Goal: Task Accomplishment & Management: Complete application form

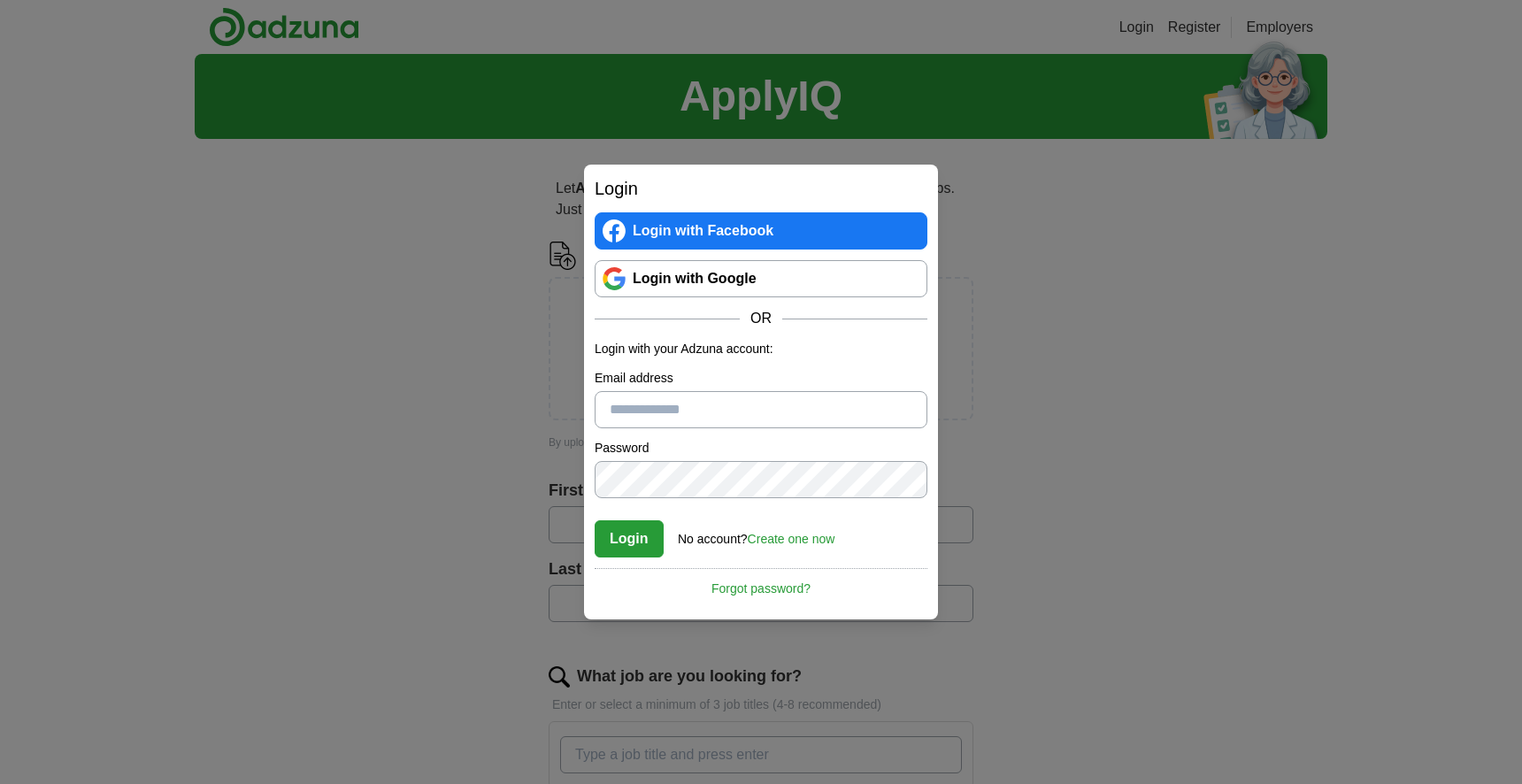
click at [727, 400] on input "Email address" at bounding box center [760, 409] width 333 height 37
click at [790, 540] on link "Create one now" at bounding box center [791, 539] width 87 height 14
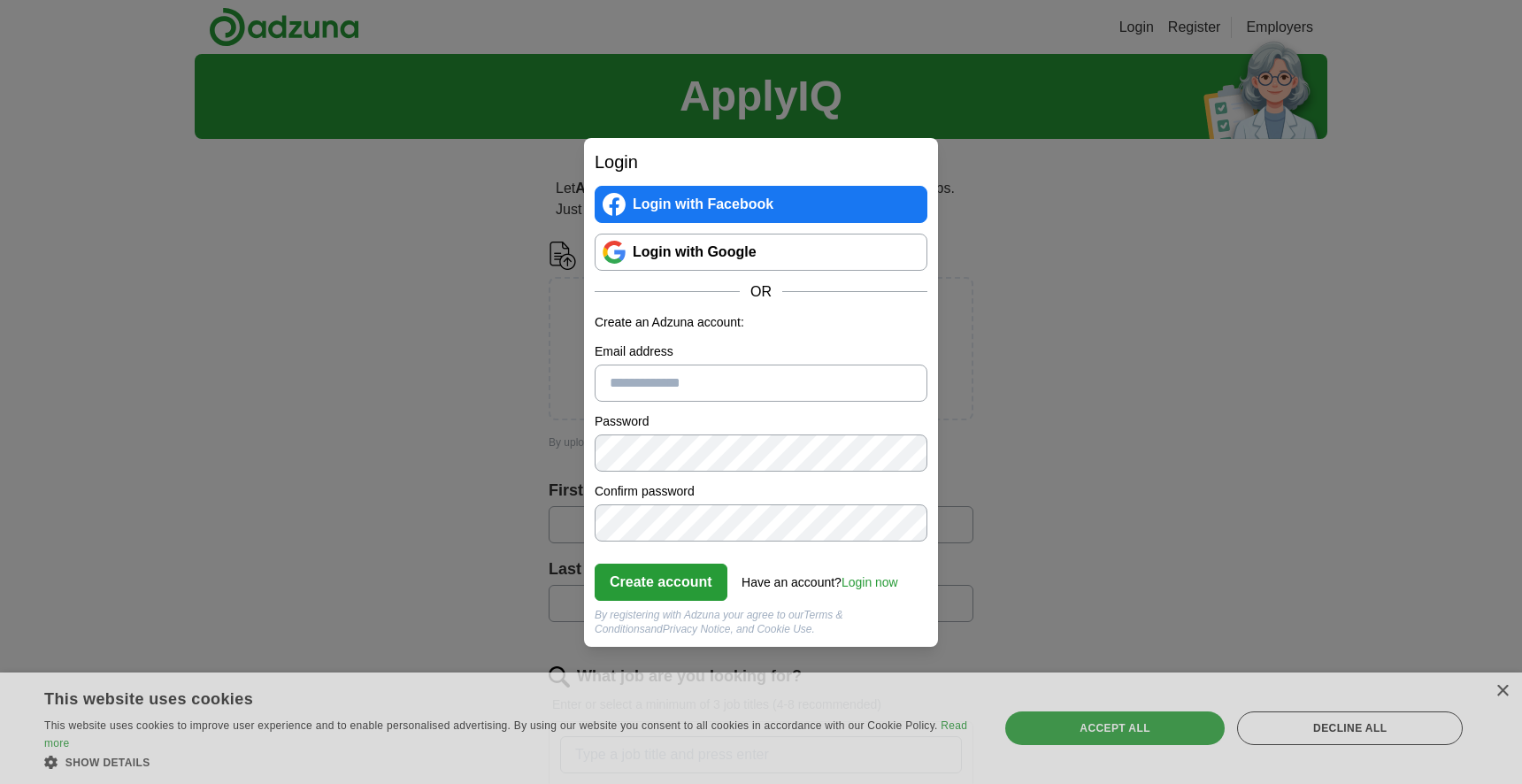
click at [759, 382] on input "Email address" at bounding box center [760, 382] width 333 height 37
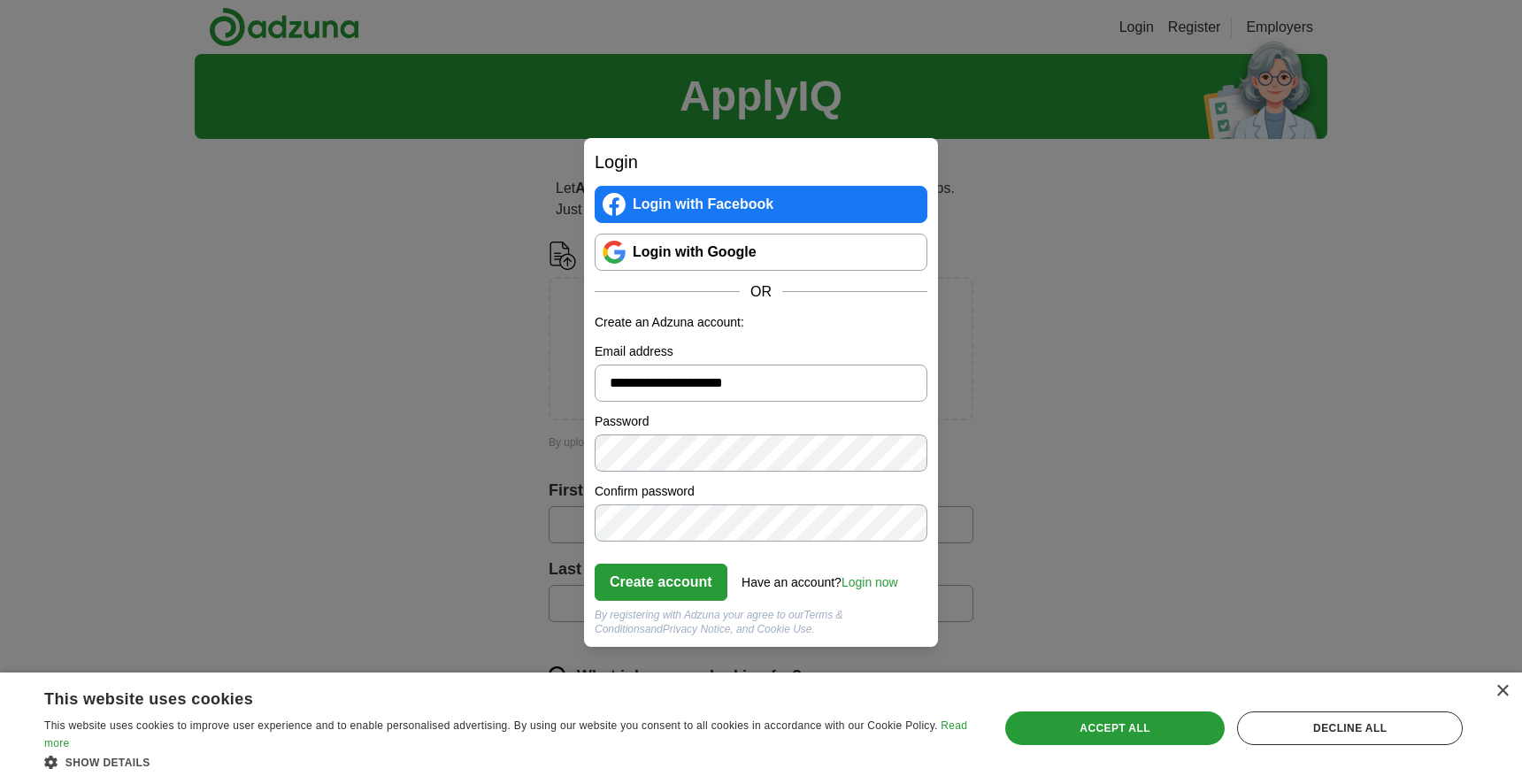
type input "**********"
click button "Create account" at bounding box center [660, 582] width 132 height 37
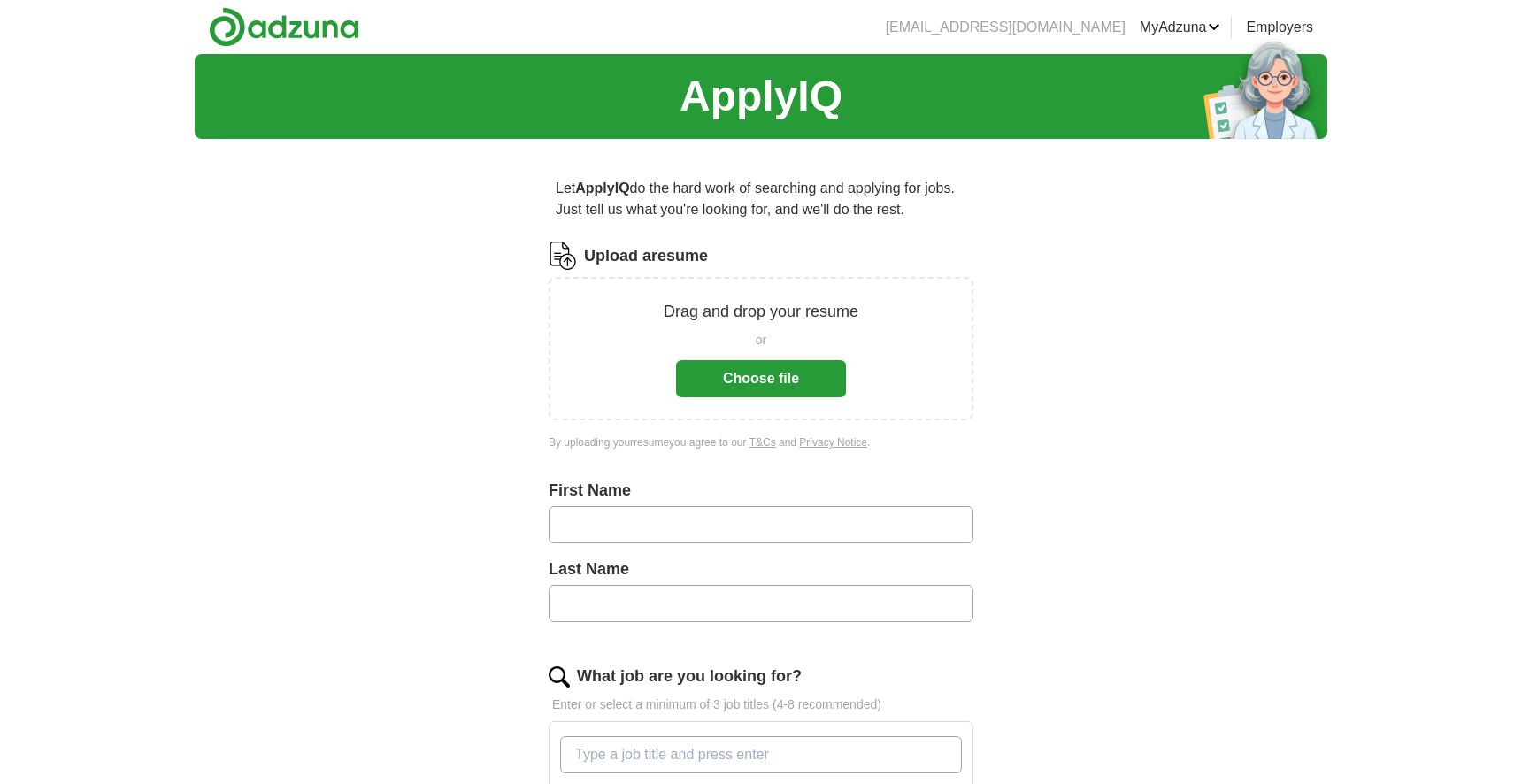
click at [694, 520] on input "text" at bounding box center [760, 524] width 425 height 37
type input "******"
type input "**********"
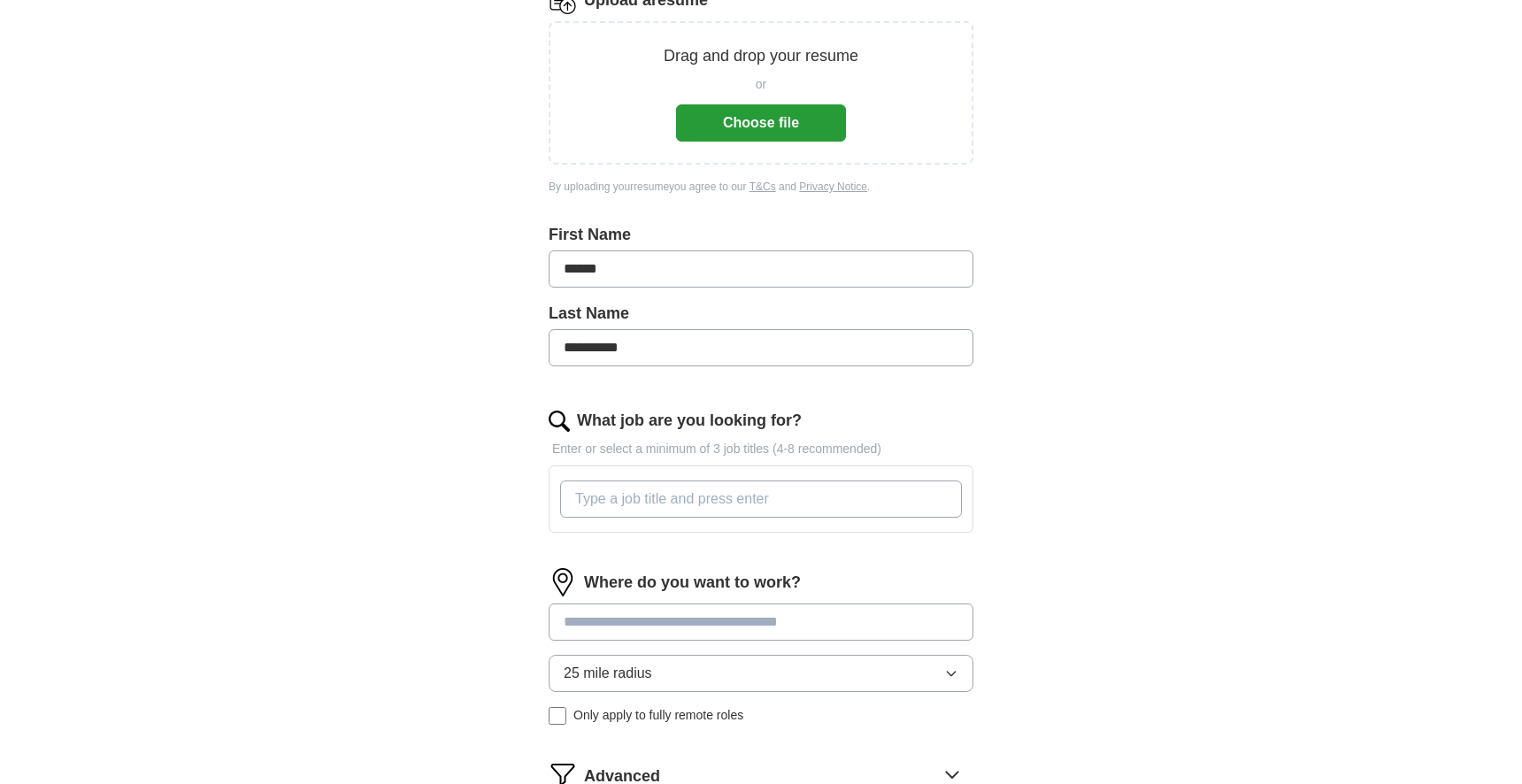
scroll to position [257, 0]
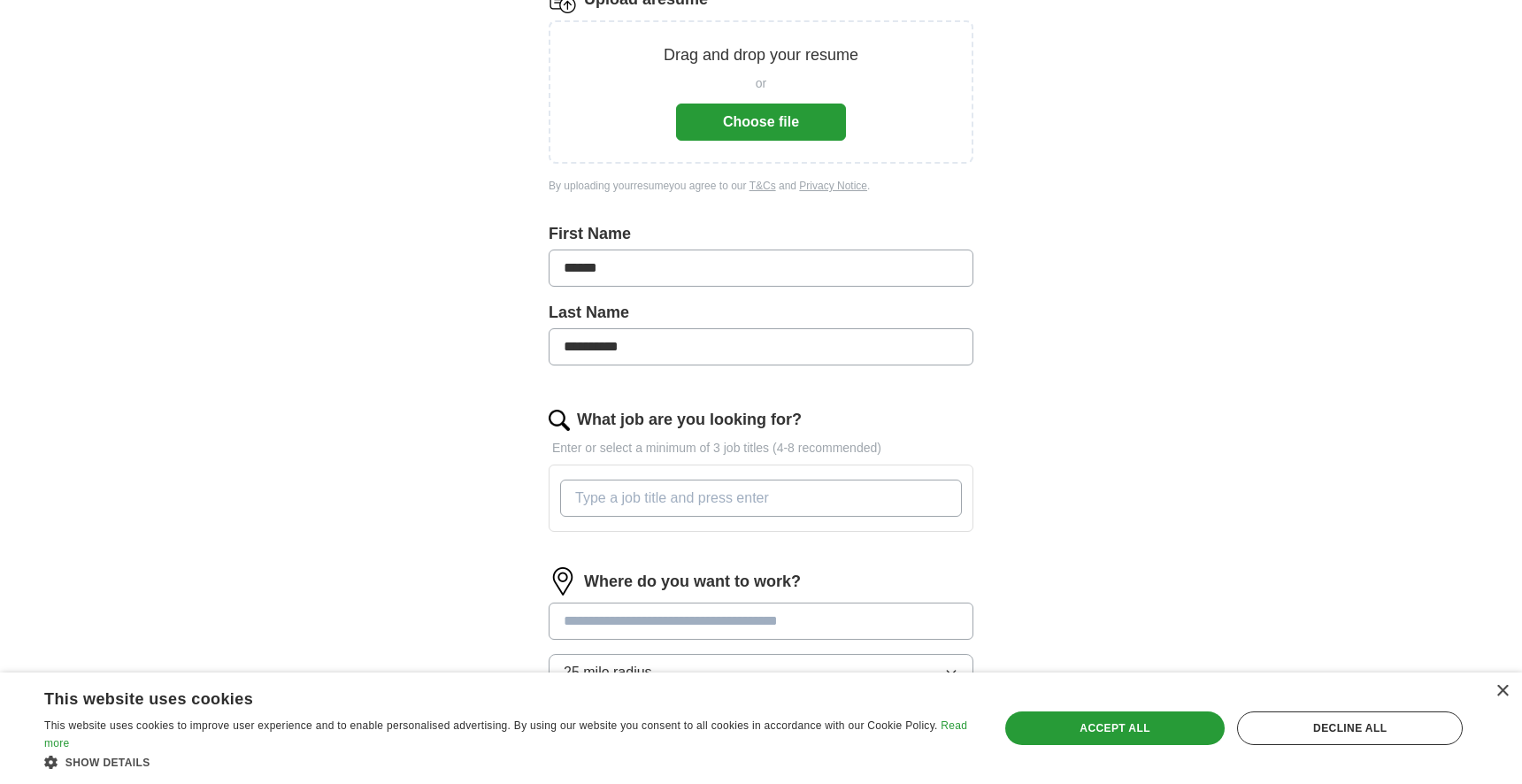
click at [868, 492] on input "What job are you looking for?" at bounding box center [760, 497] width 402 height 37
type input "C"
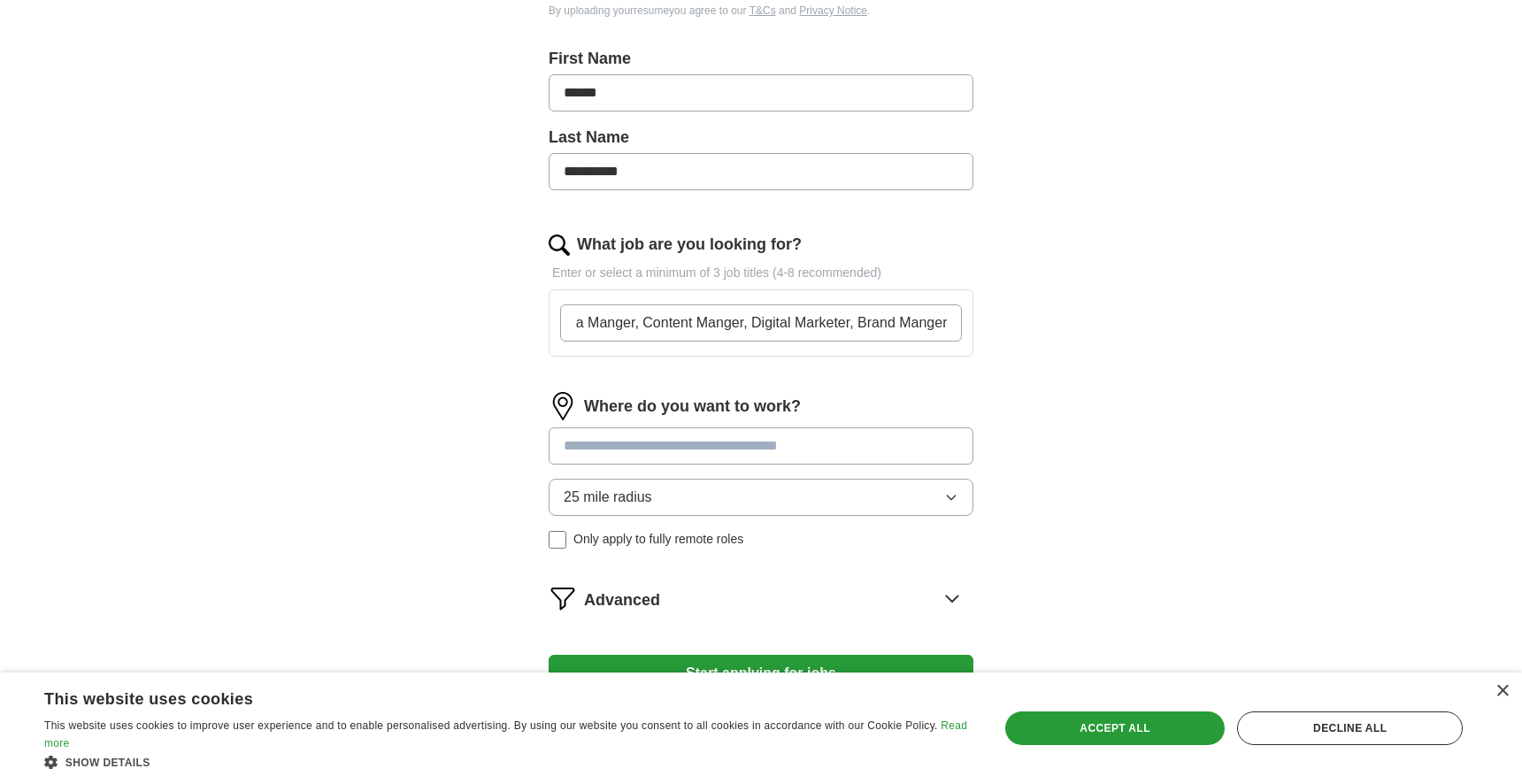
scroll to position [460, 0]
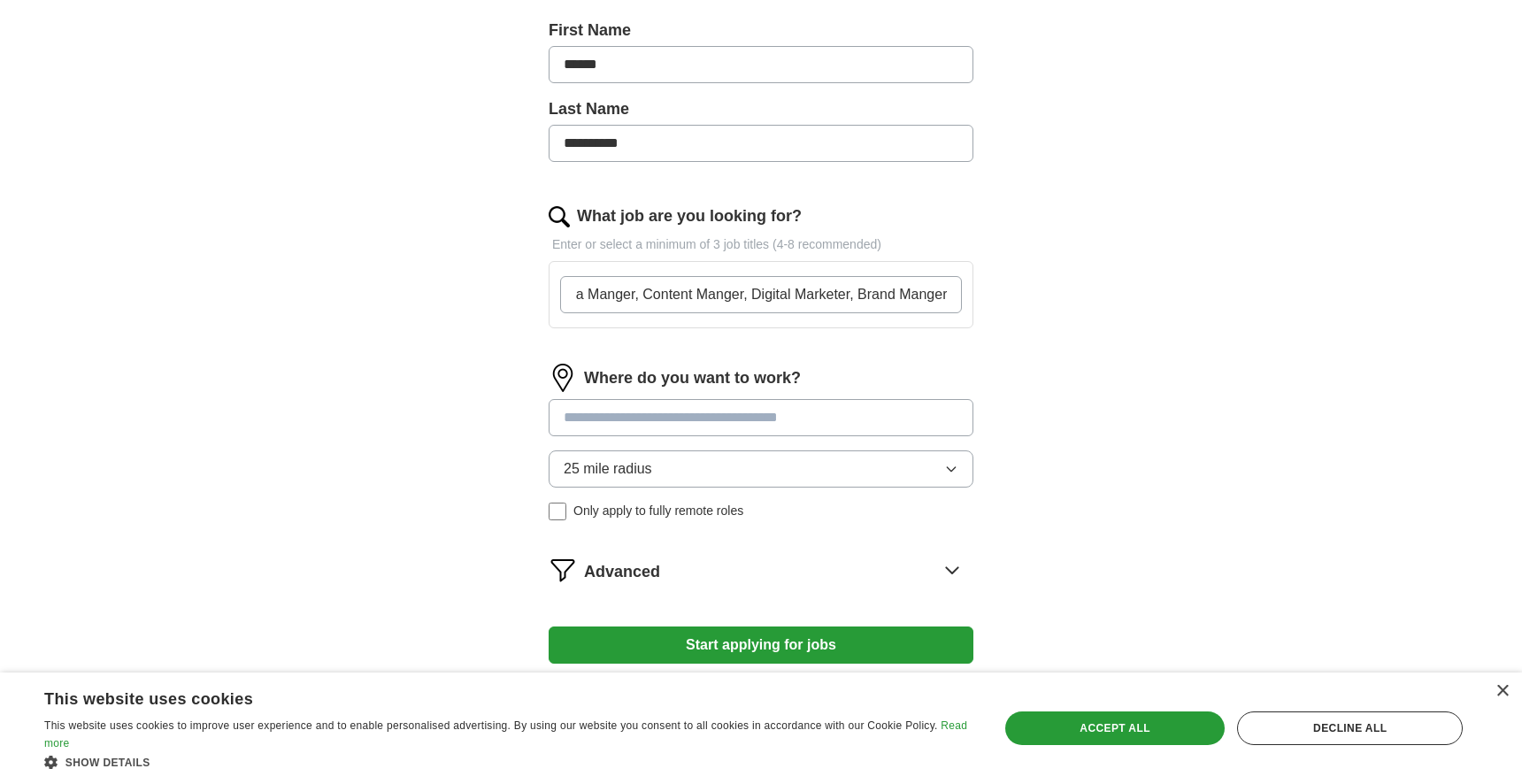
type input "Social Media Manger, Content Manger, Digital Marketer, Brand Manger"
click at [631, 404] on div "Where do you want to work? 25 mile radius Only apply to fully remote roles" at bounding box center [760, 449] width 425 height 171
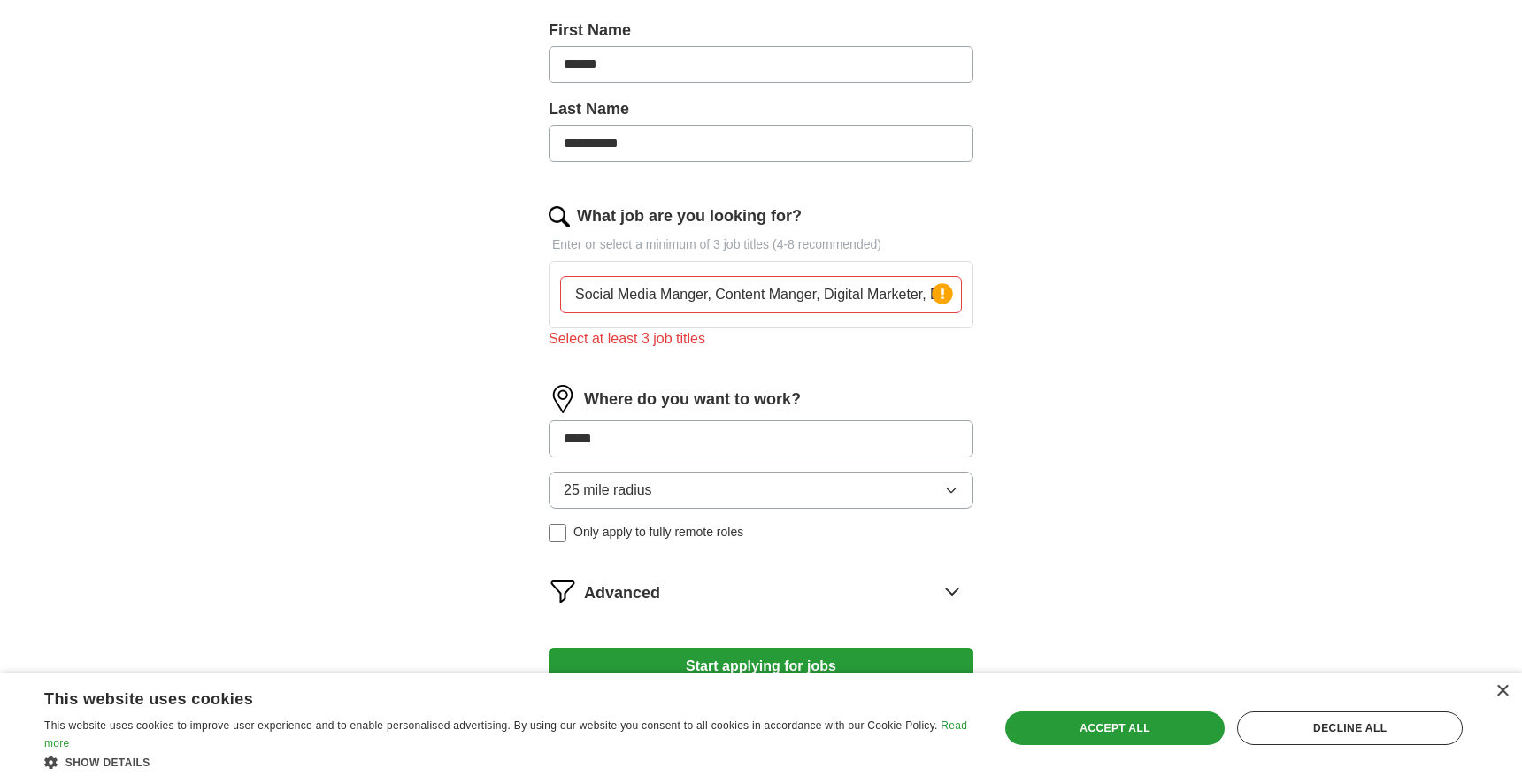
type input "******"
click at [603, 533] on div "25 mile radius Only apply to fully remote roles" at bounding box center [760, 506] width 425 height 70
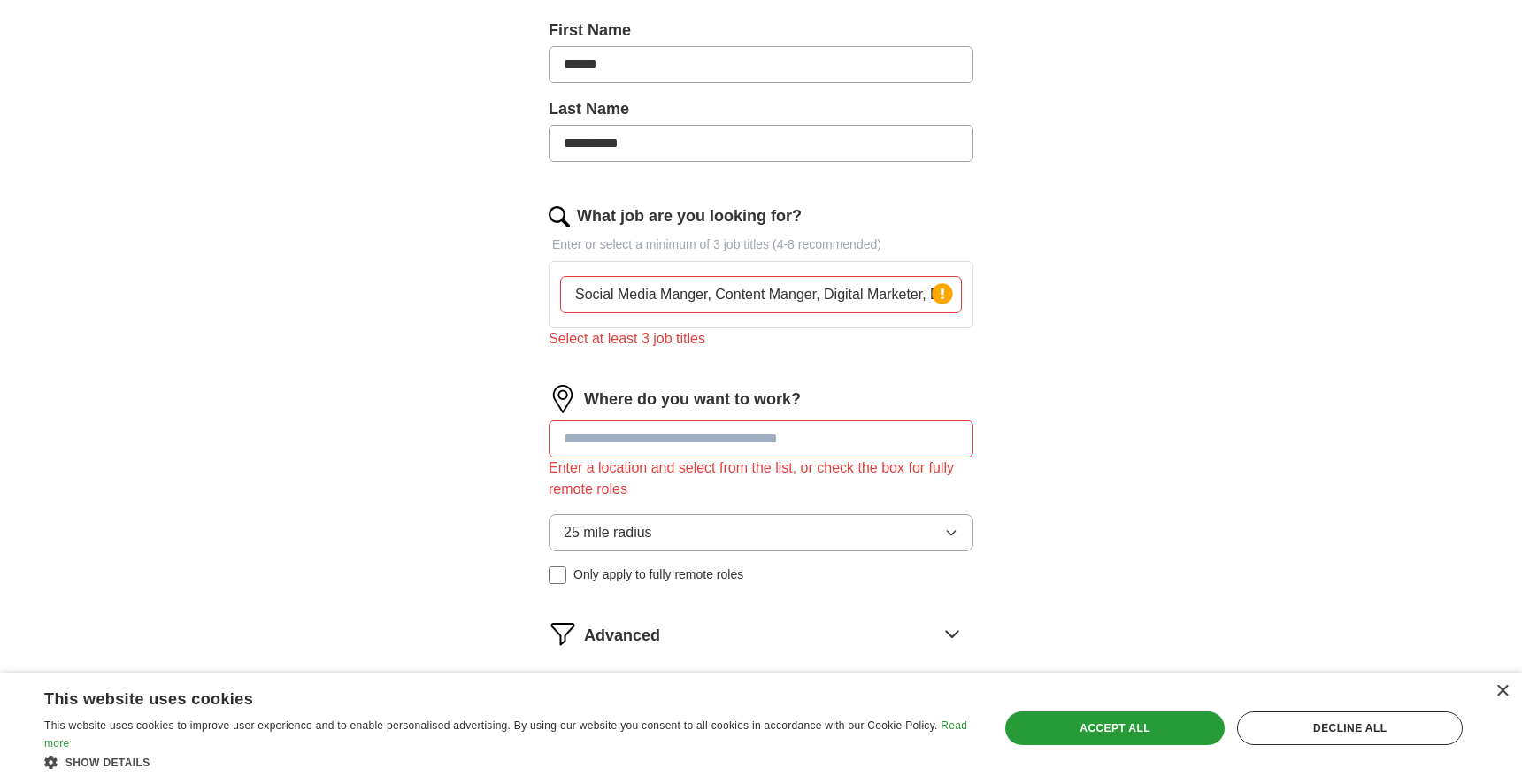
click at [612, 446] on input at bounding box center [760, 438] width 425 height 37
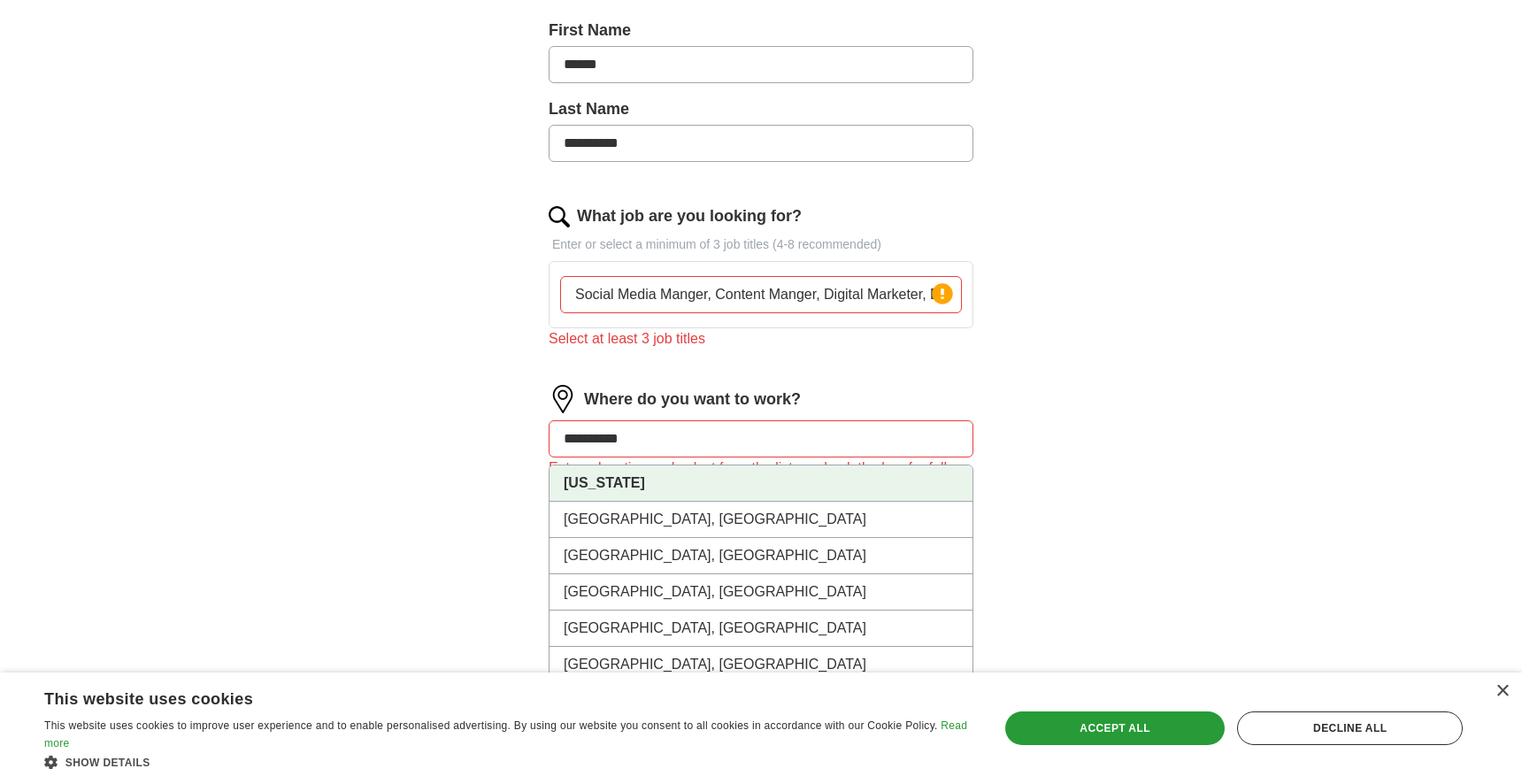
click at [631, 489] on strong "New Jersey" at bounding box center [604, 483] width 81 height 15
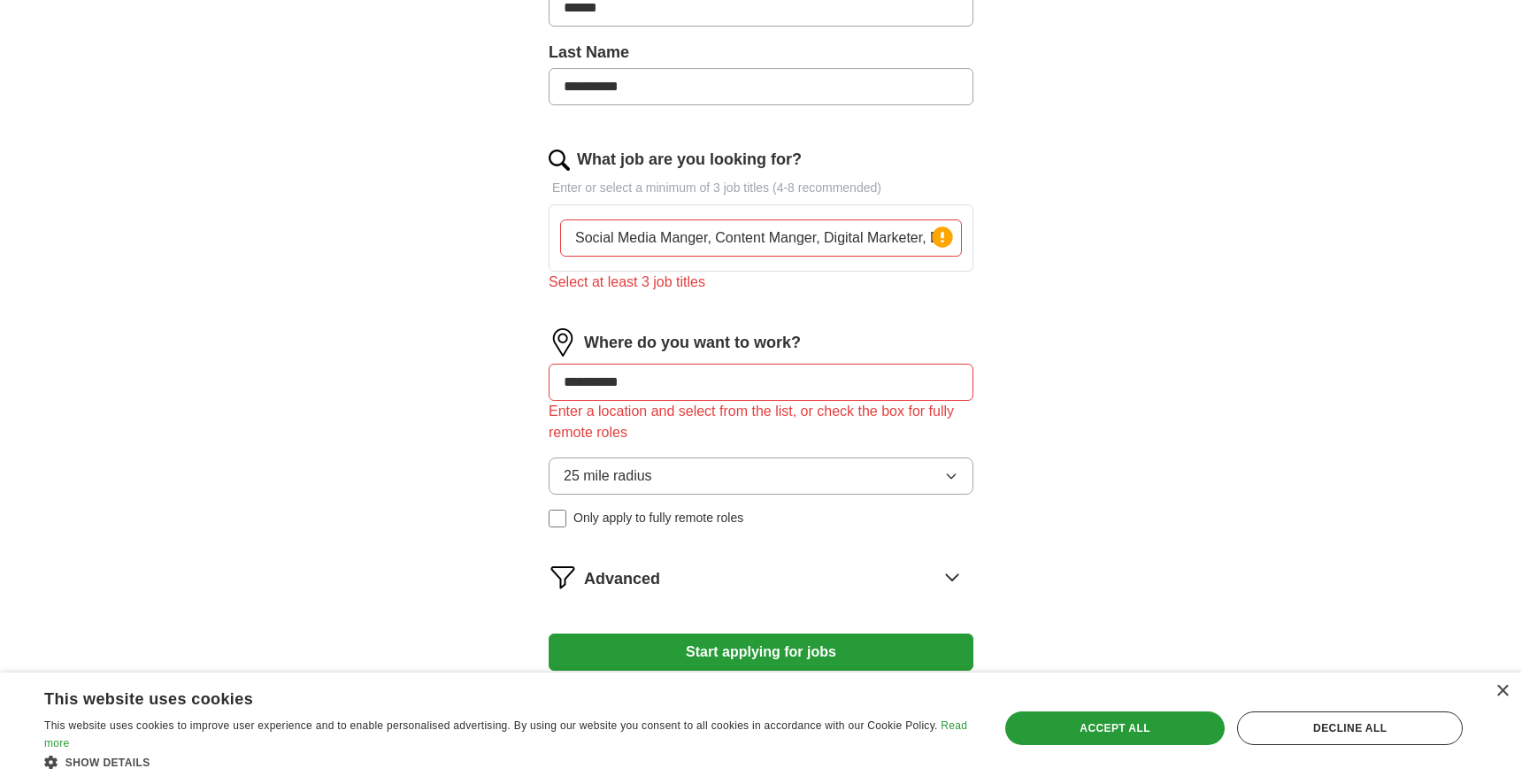
scroll to position [523, 0]
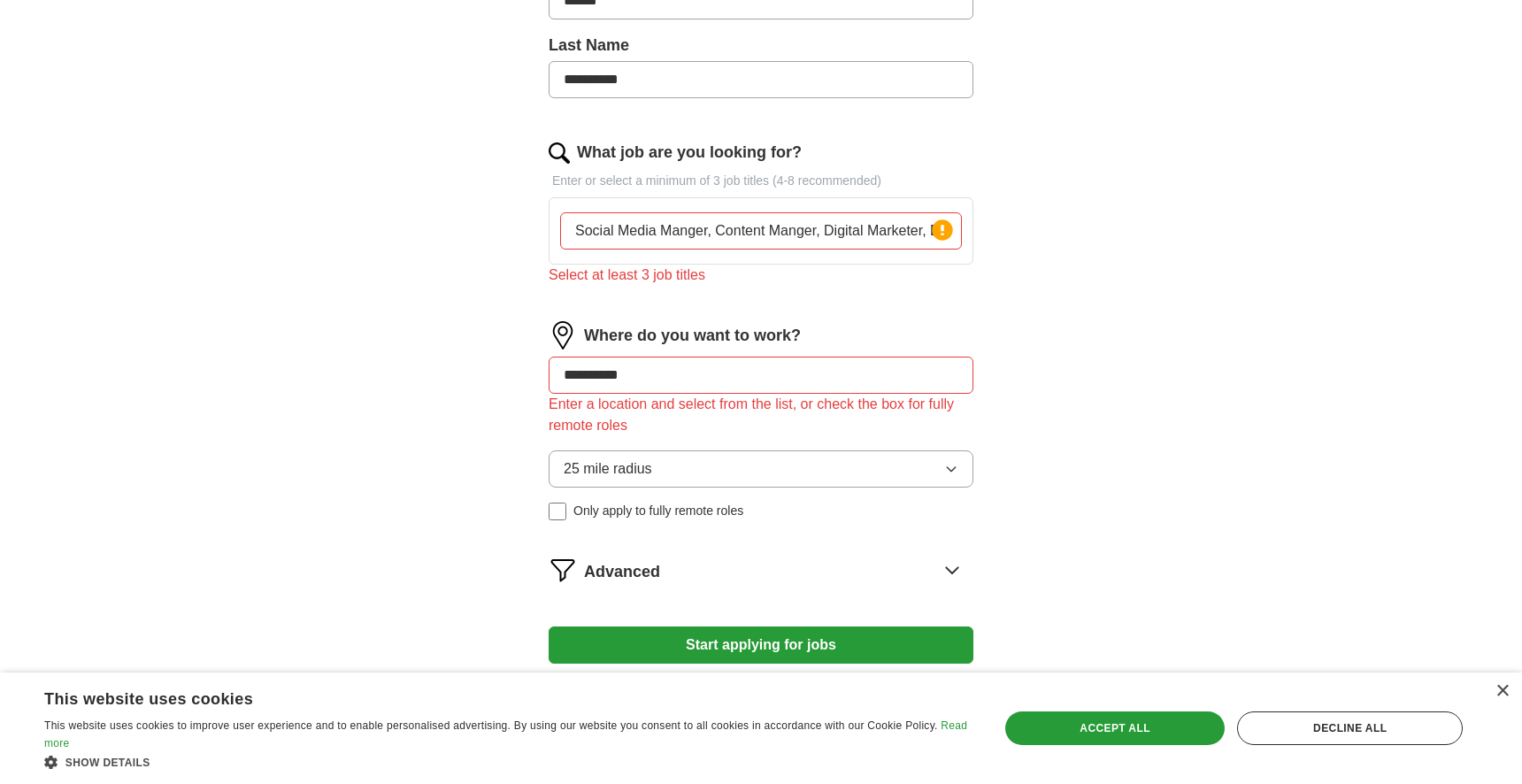
type input "**********"
click at [602, 523] on div "**********" at bounding box center [760, 427] width 425 height 213
click at [587, 519] on span "Only apply to fully remote roles" at bounding box center [657, 510] width 170 height 18
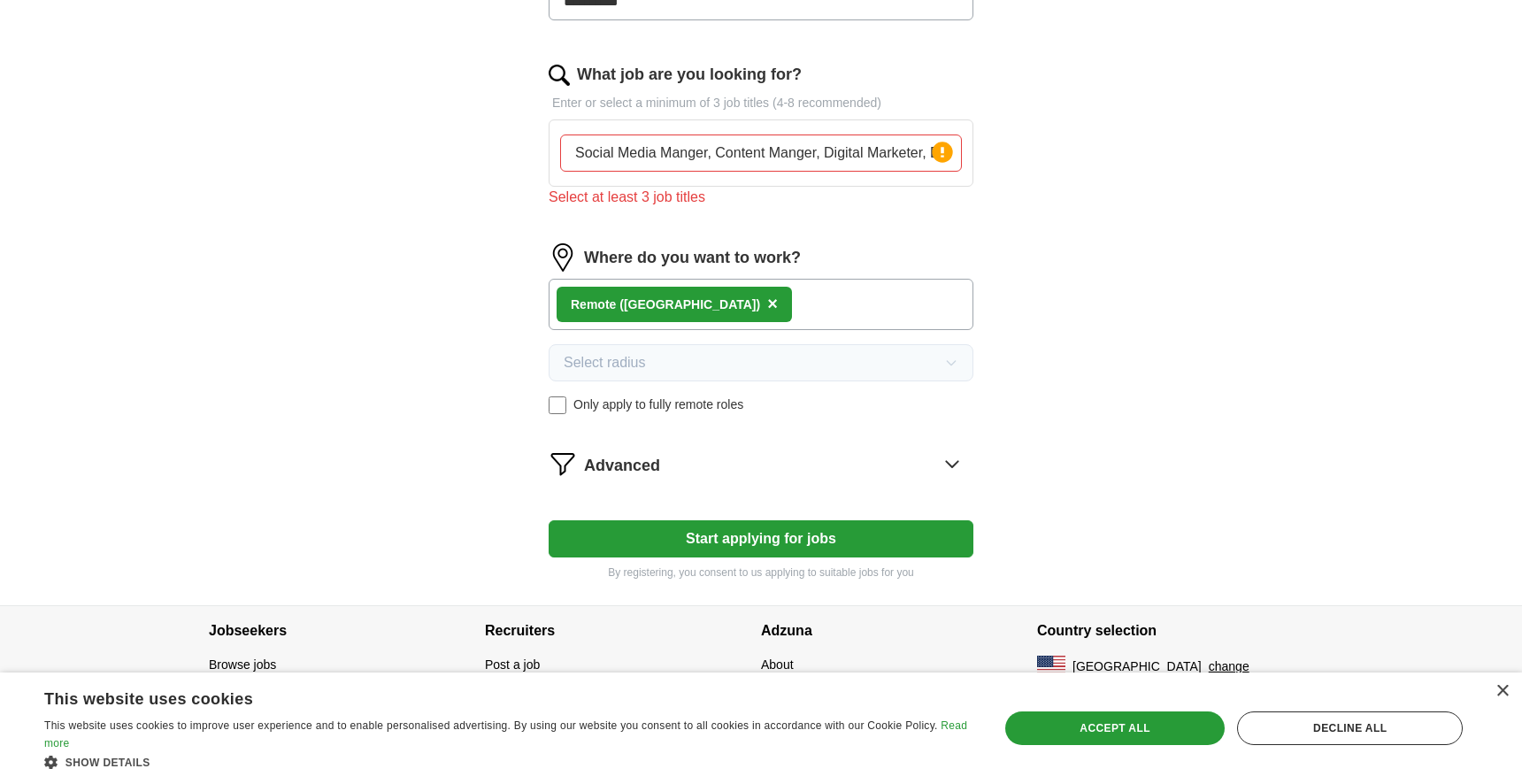
click at [652, 532] on button "Start applying for jobs" at bounding box center [760, 539] width 425 height 37
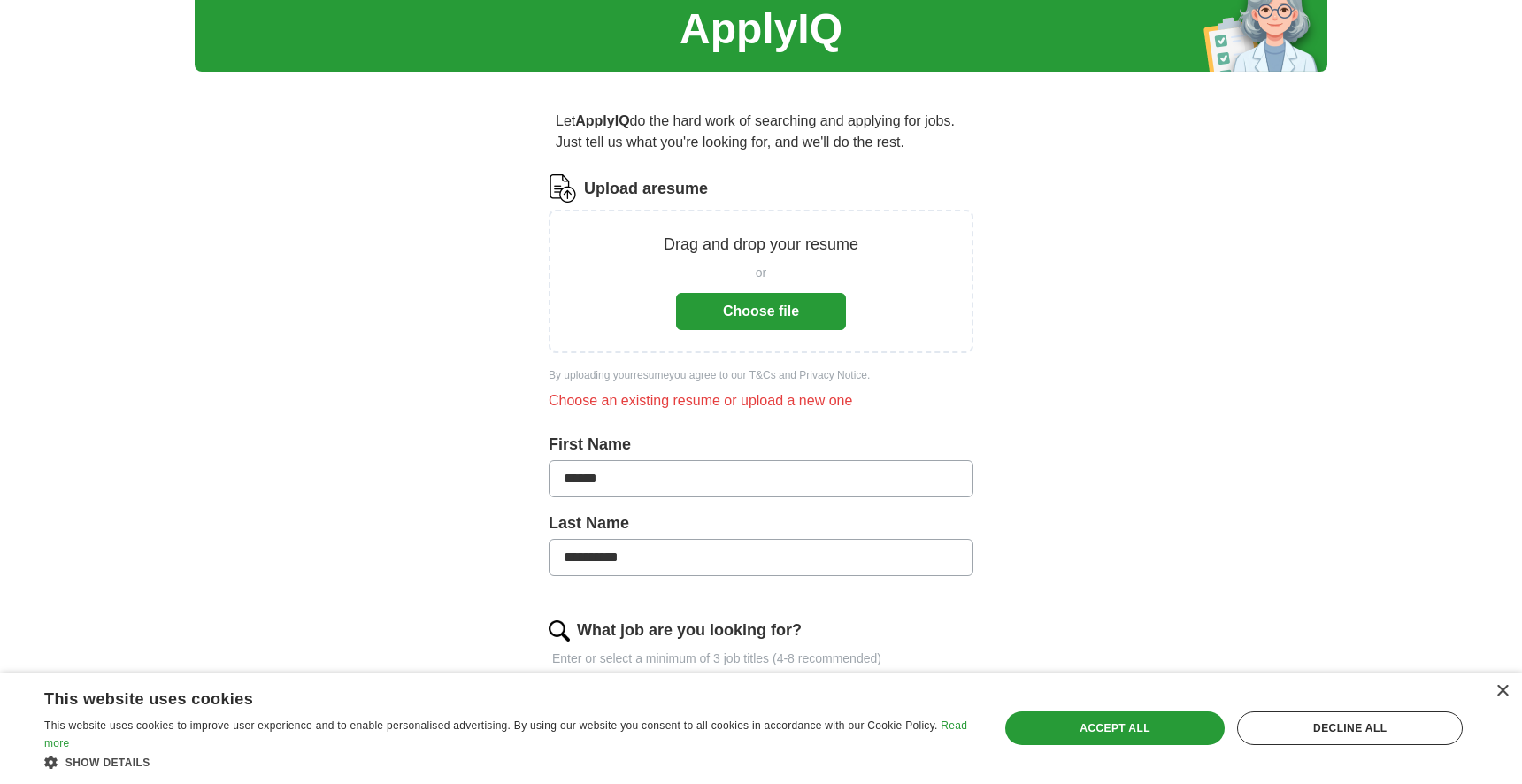
scroll to position [69, 0]
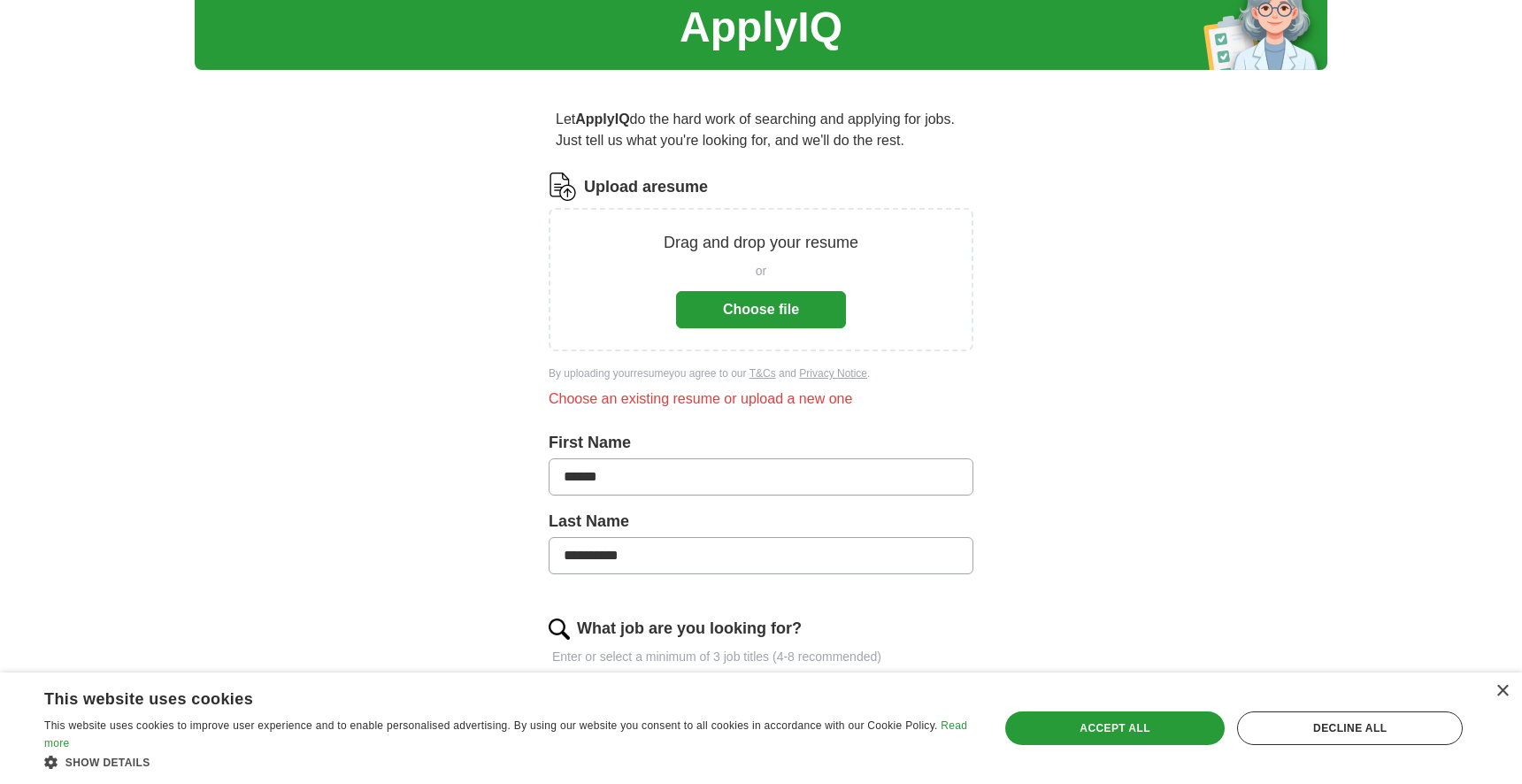
click at [747, 322] on button "Choose file" at bounding box center [760, 310] width 170 height 37
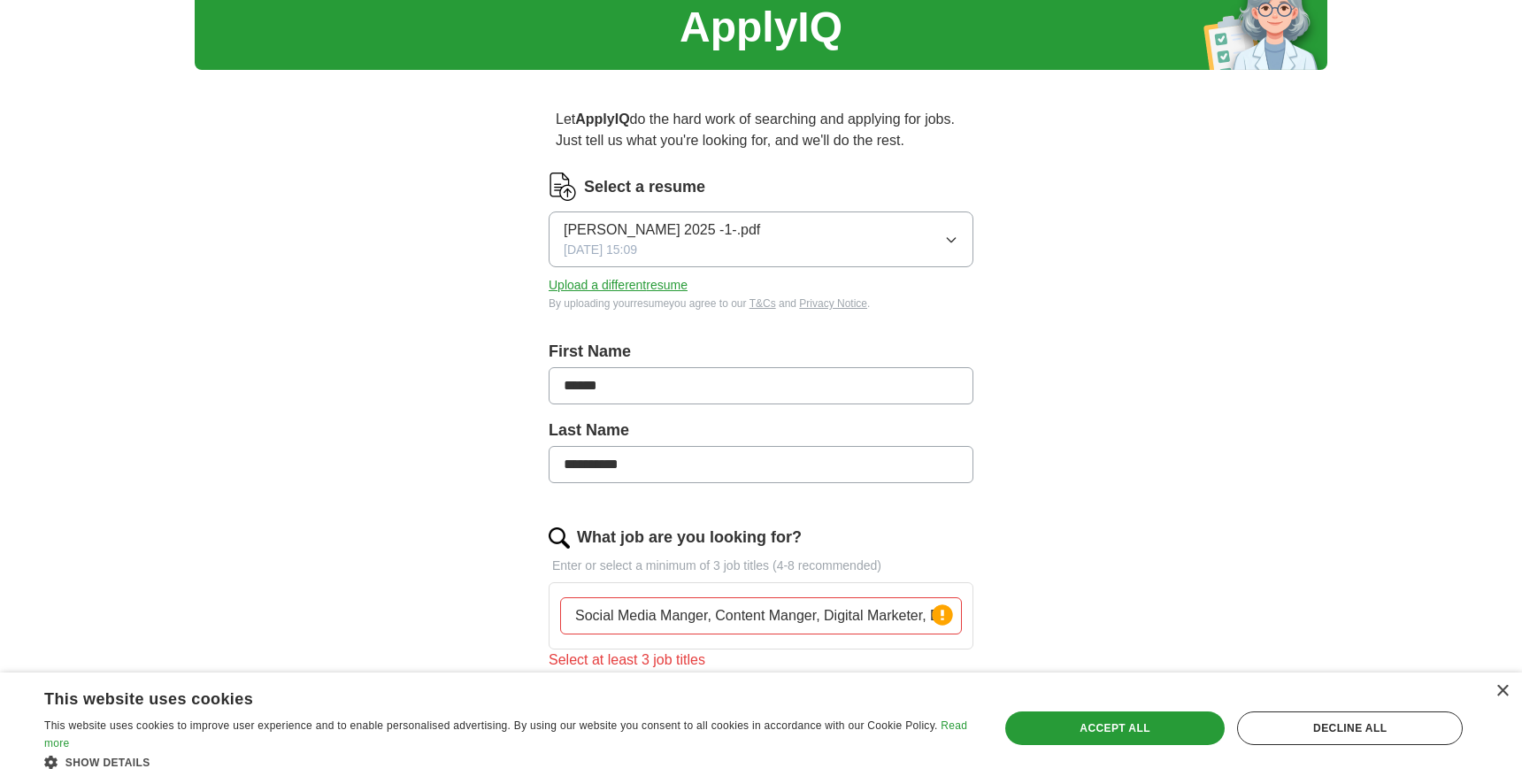
click at [709, 621] on input "Social Media Manger, Content Manger, Digital Marketer, Brand Manger" at bounding box center [760, 615] width 402 height 37
type input "Social Media Manger Content Manger, Digital Marketer, Brand Manger"
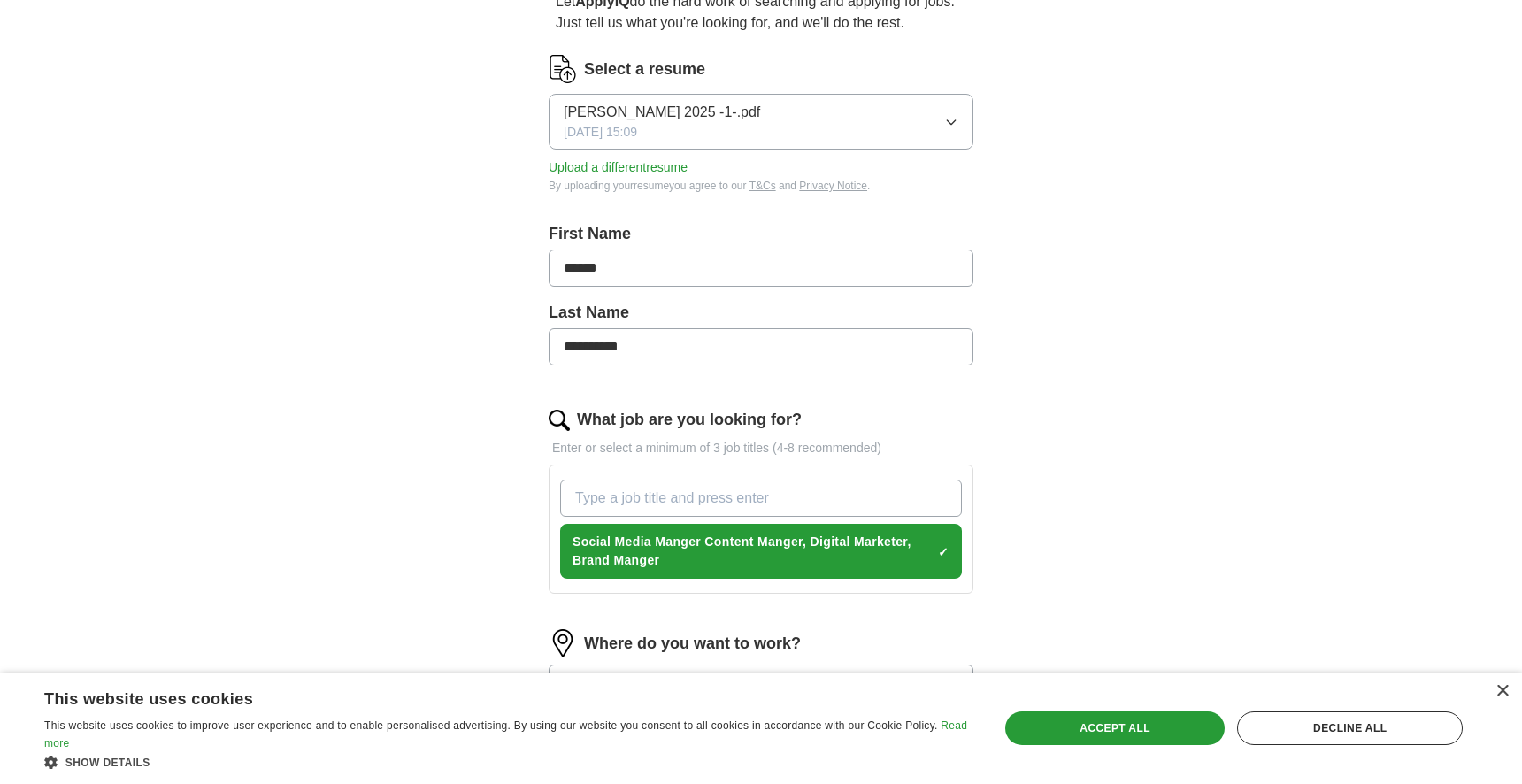
scroll to position [195, 0]
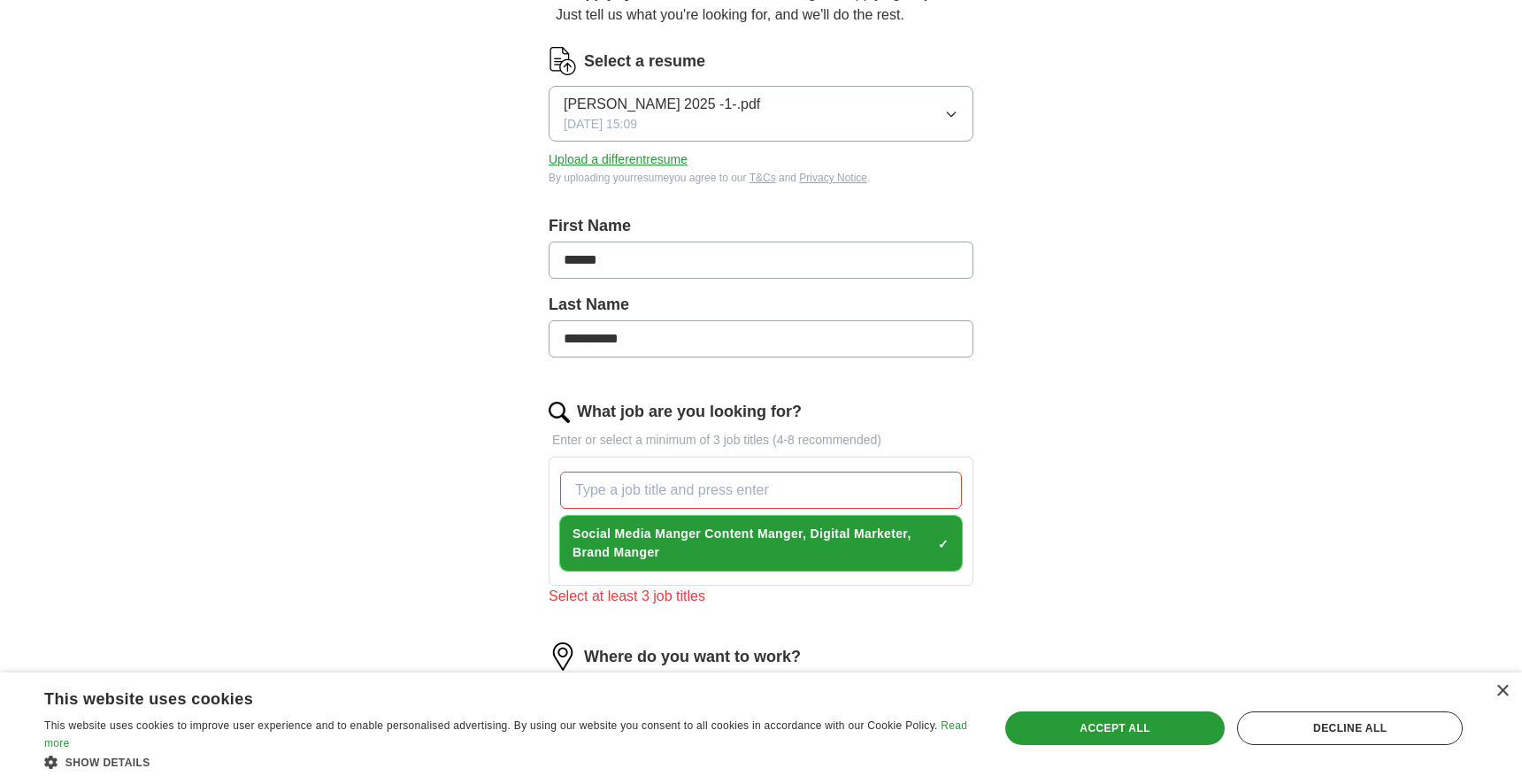
click at [0, 0] on span "×" at bounding box center [0, 0] width 0 height 0
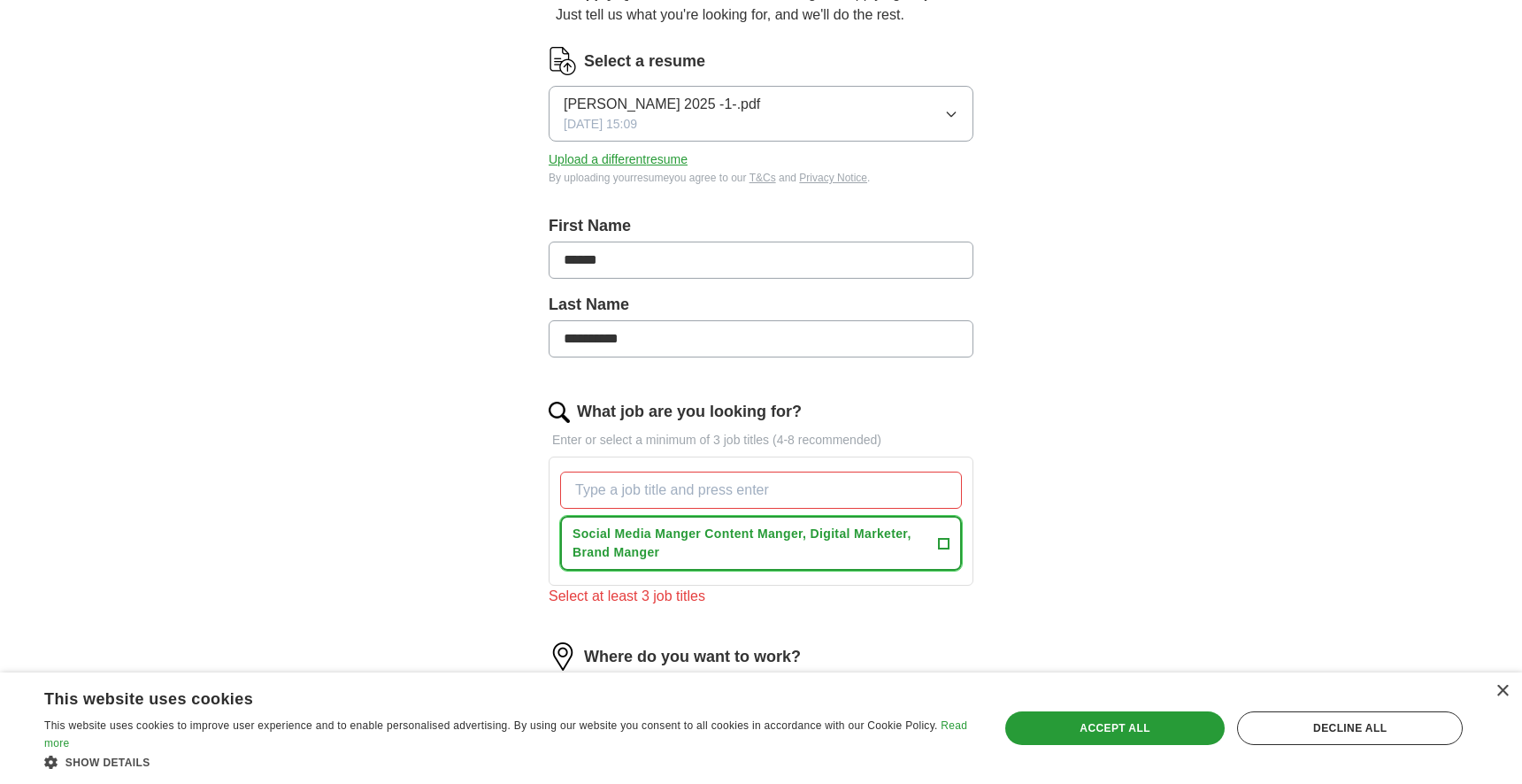
click at [942, 543] on span "+" at bounding box center [942, 542] width 11 height 14
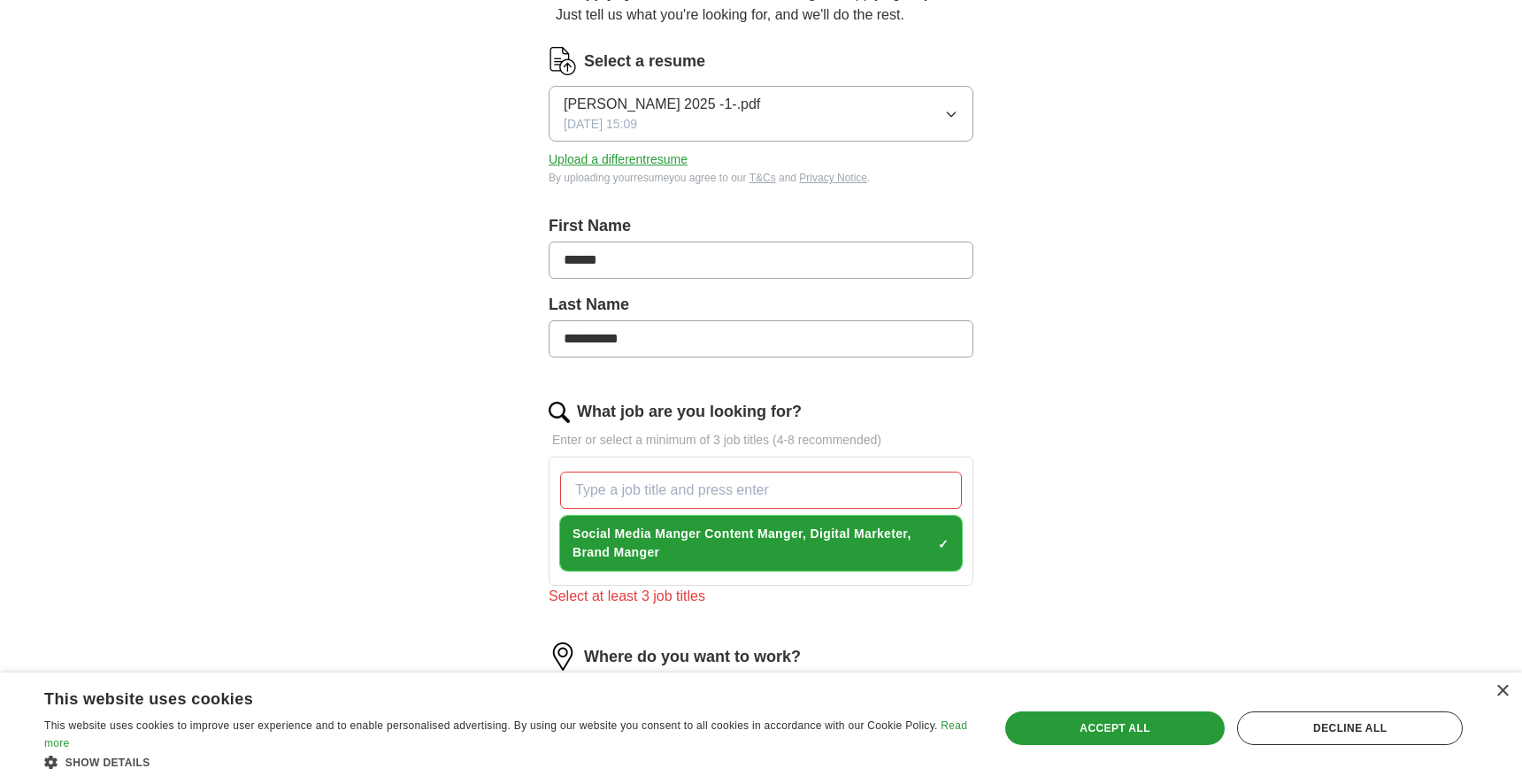
click at [781, 540] on span "Social Media Manger Content Manger, Digital Marketer, Brand Manger" at bounding box center [751, 542] width 358 height 37
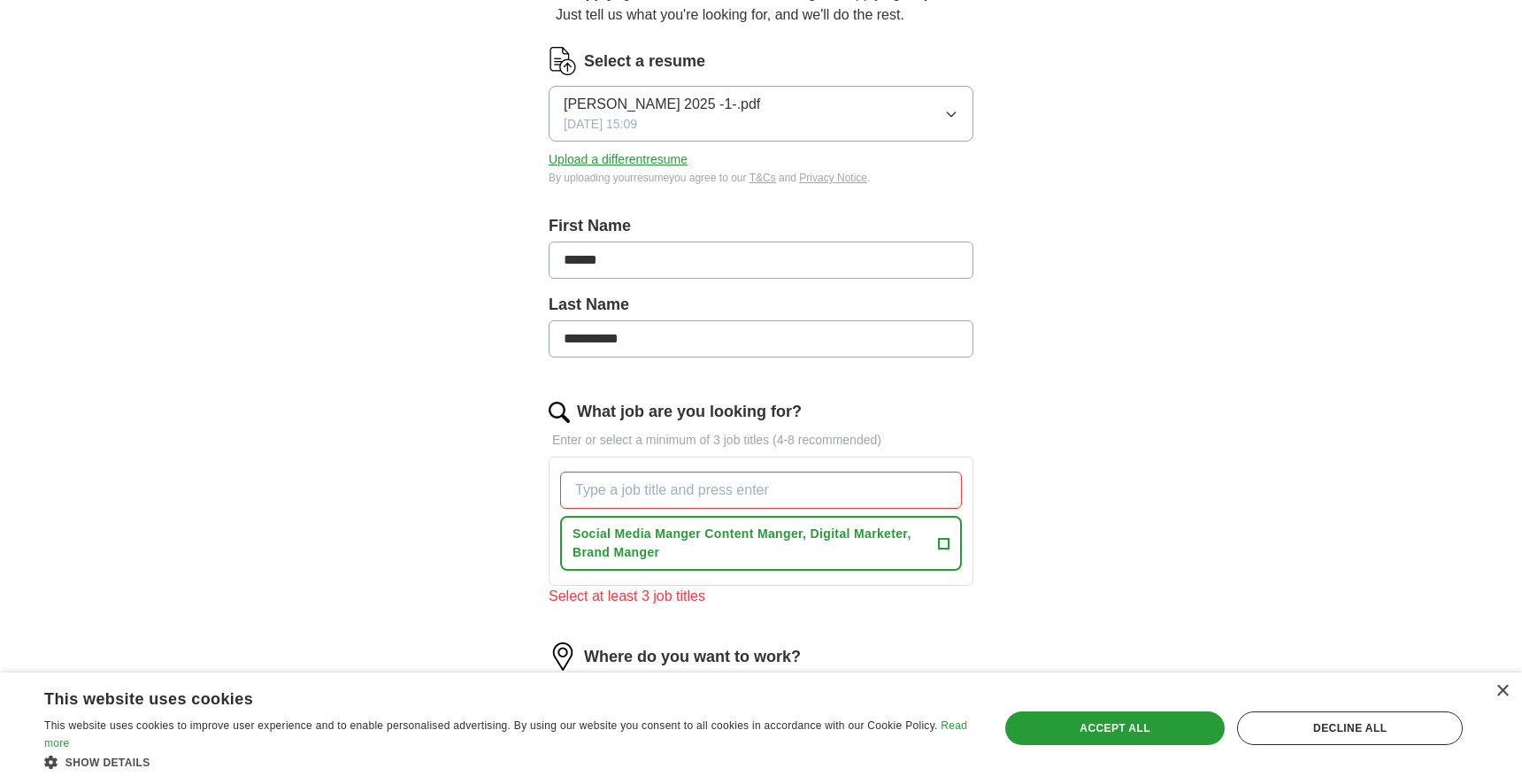
click at [830, 489] on input "What job are you looking for?" at bounding box center [760, 490] width 402 height 37
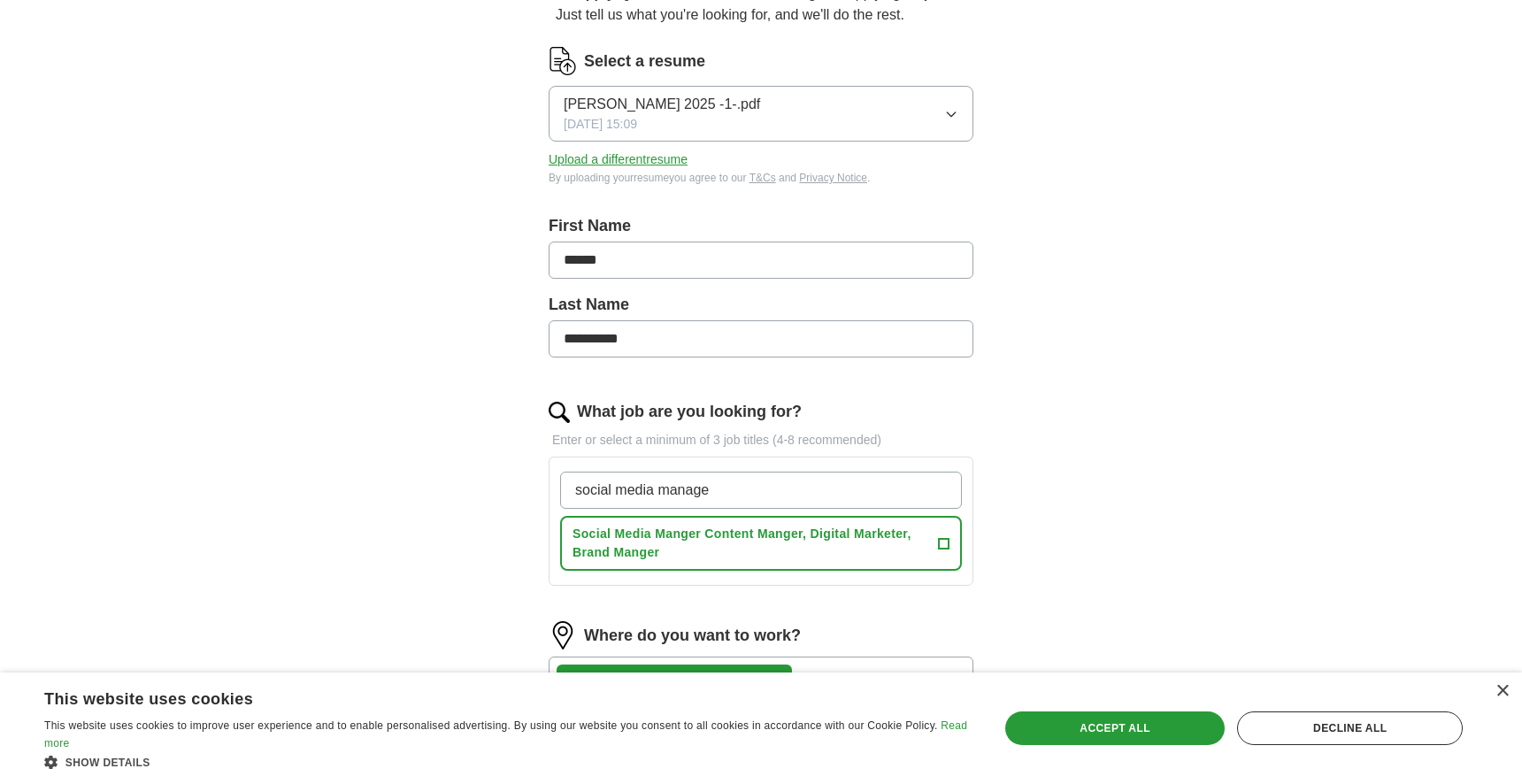
type input "social media manager"
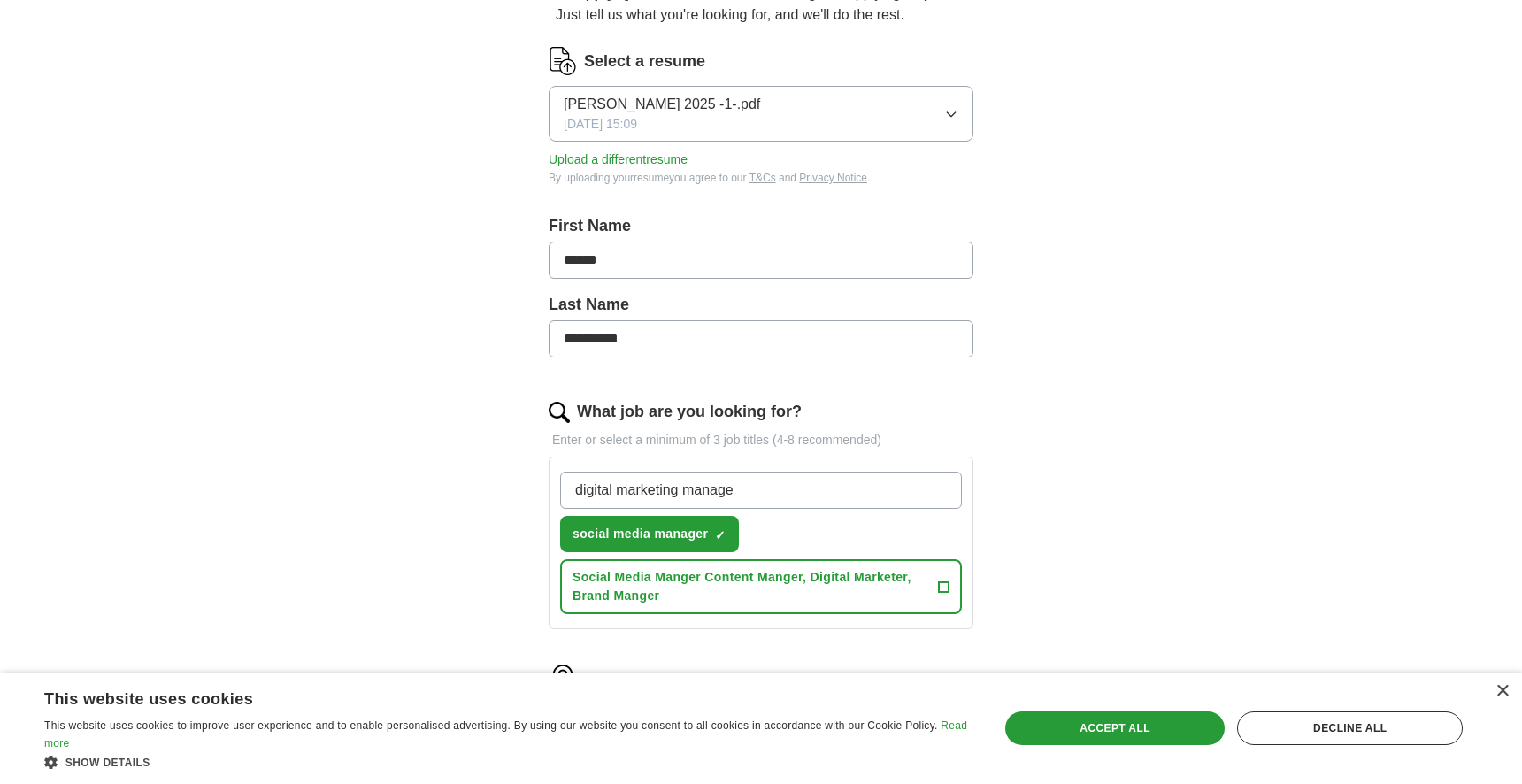
type input "digital marketing manager"
type input "brand manager"
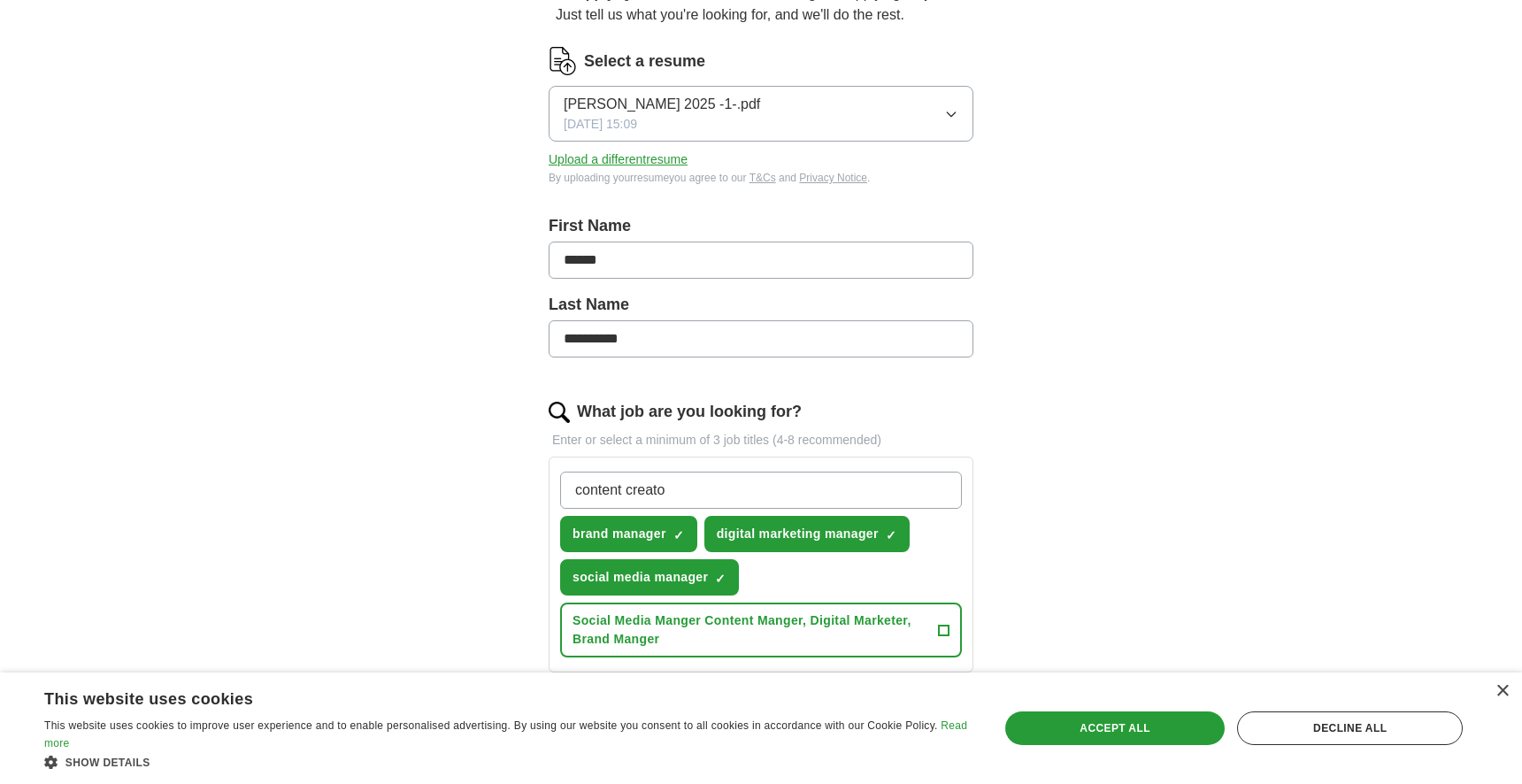
type input "content creator"
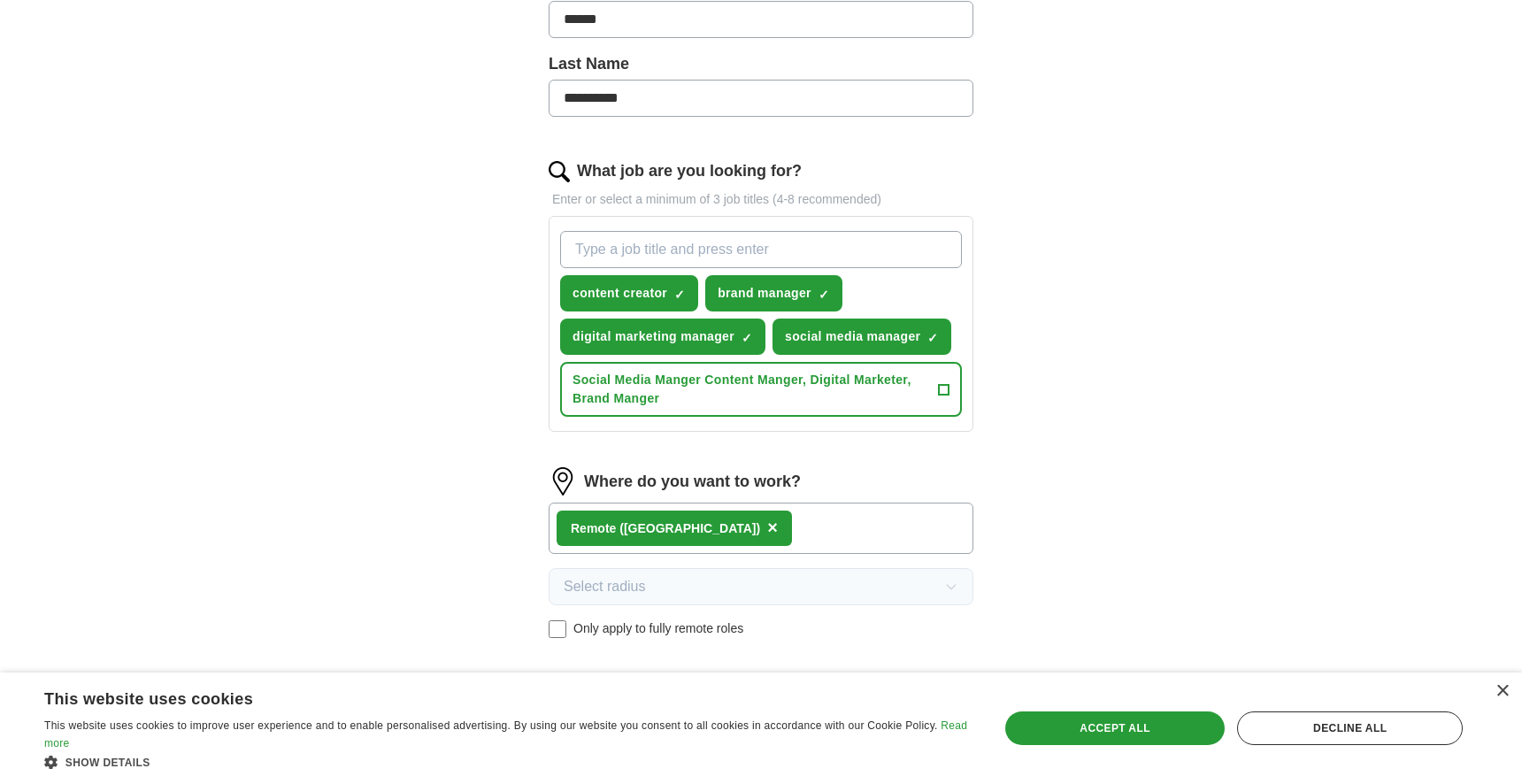
scroll to position [659, 0]
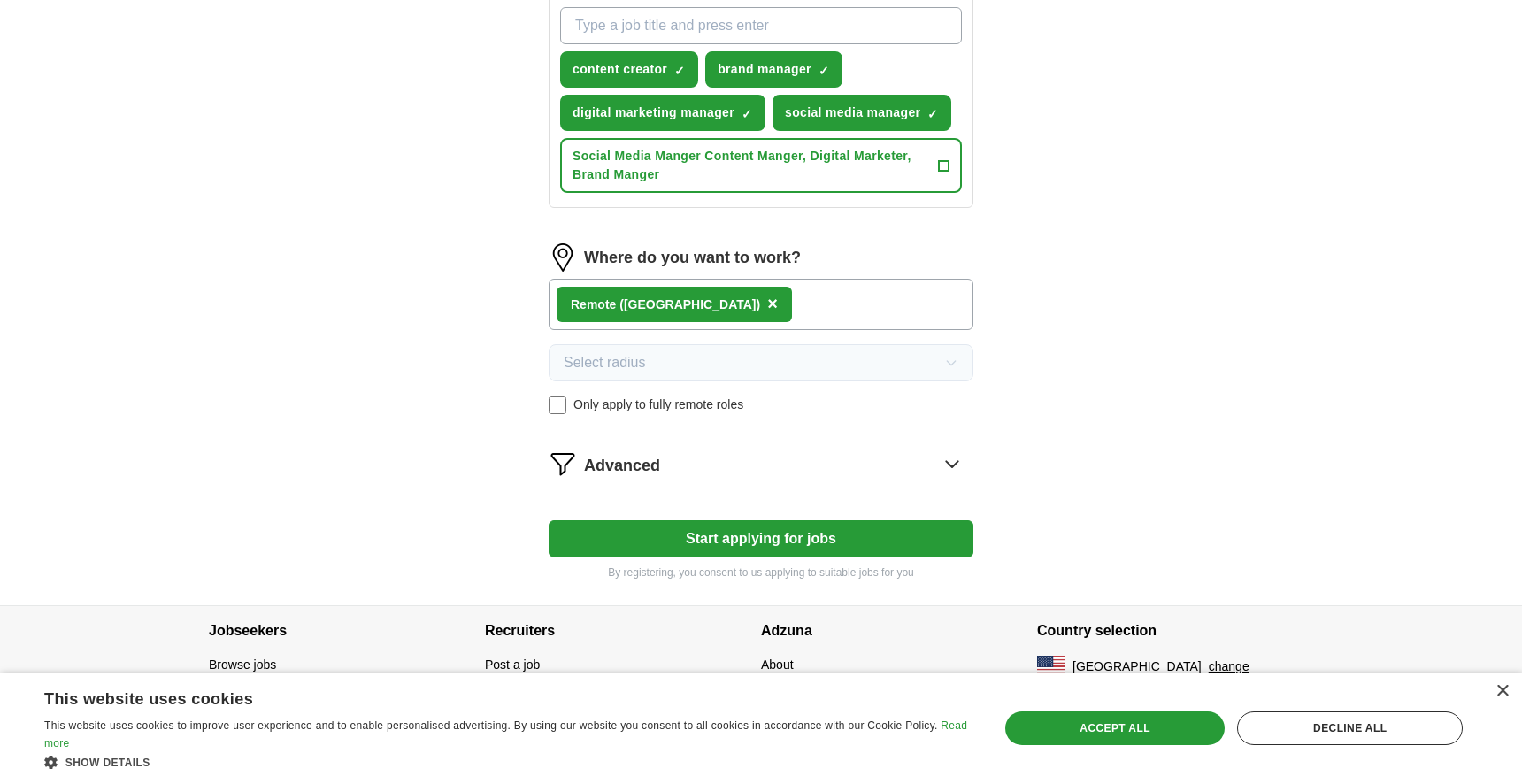
click at [867, 528] on button "Start applying for jobs" at bounding box center [760, 539] width 425 height 37
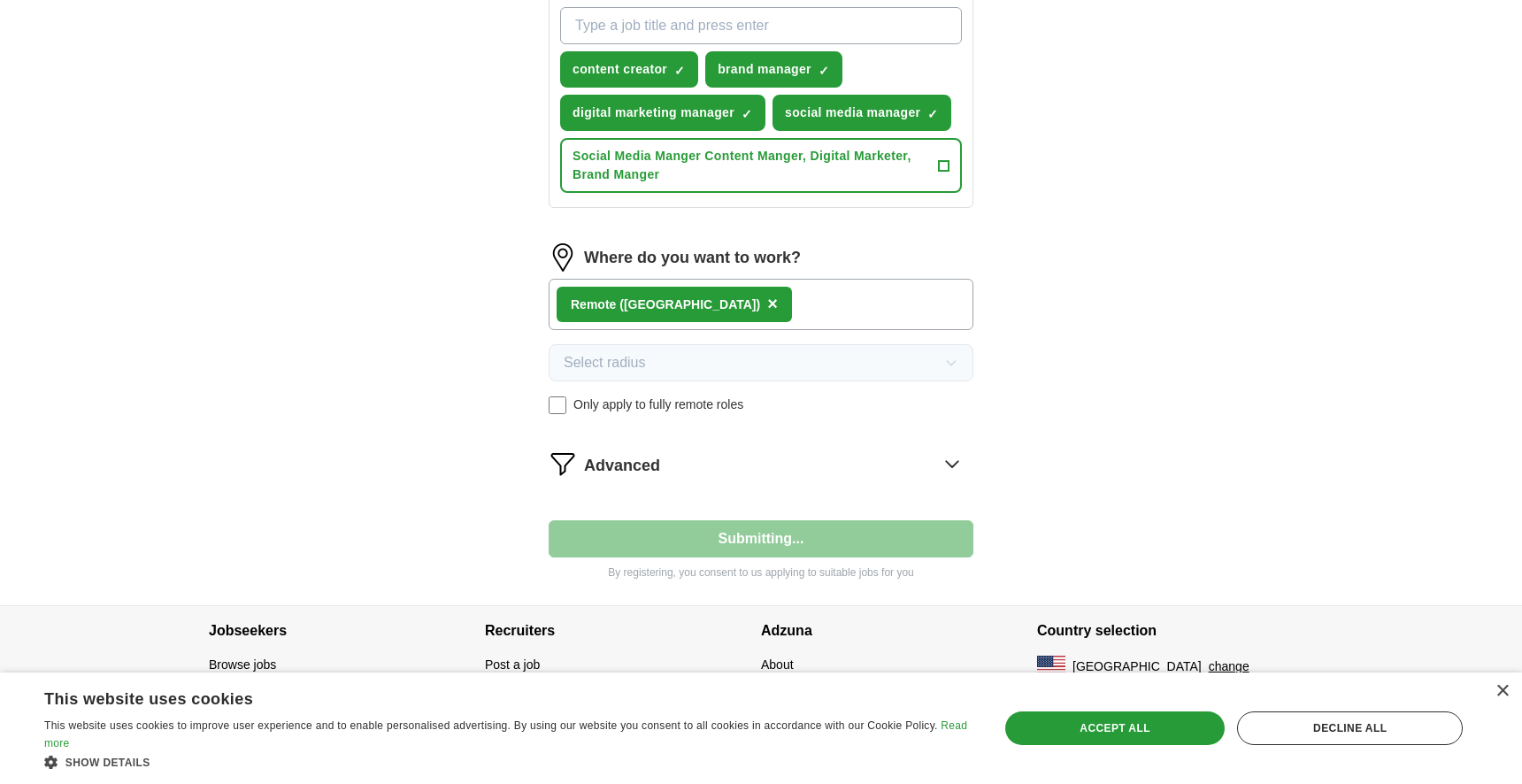
select select "**"
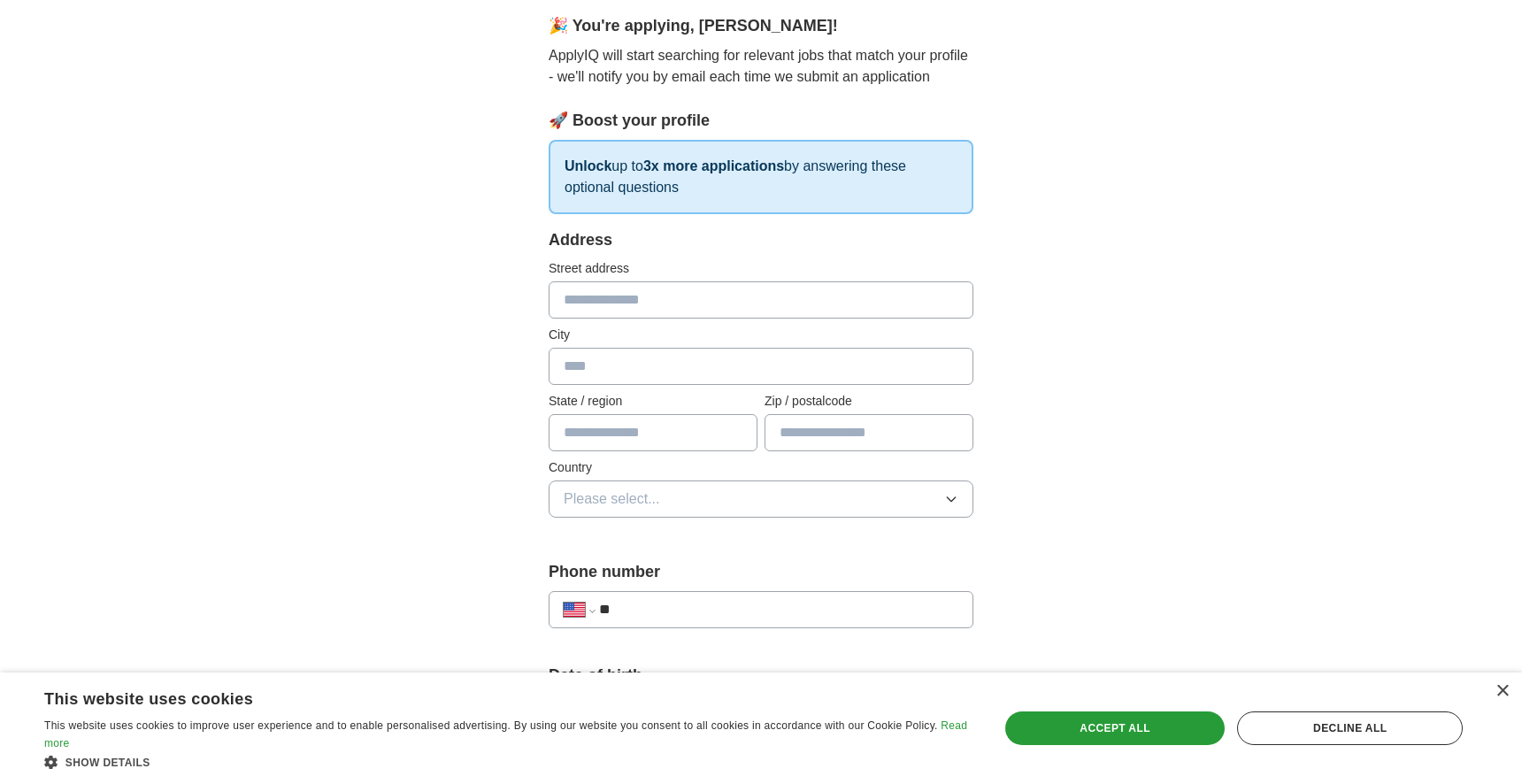
scroll to position [155, 0]
click at [665, 306] on input "text" at bounding box center [760, 301] width 425 height 37
type input "**********"
type input "**"
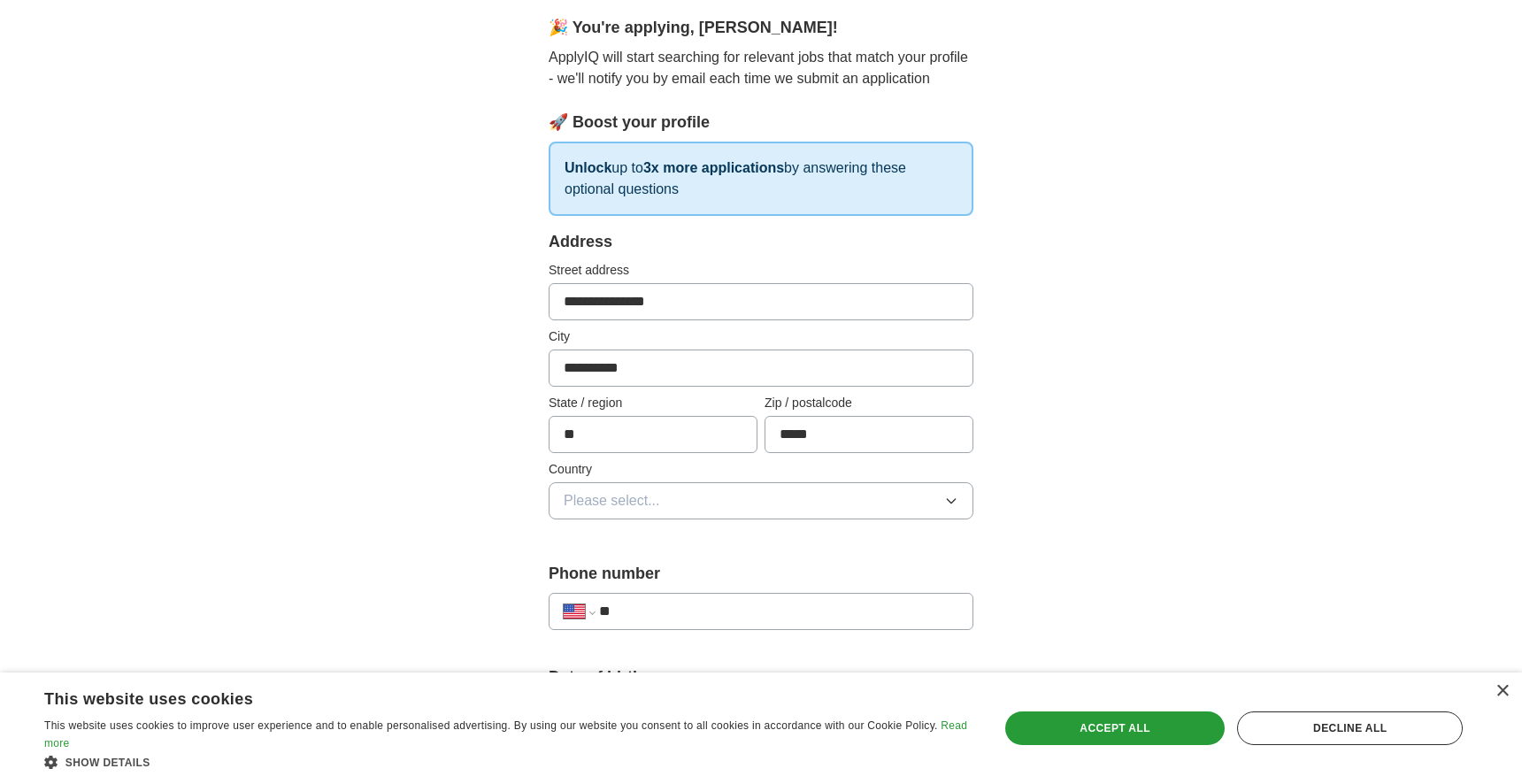
type input "*****"
click at [634, 497] on span "Please select..." at bounding box center [611, 500] width 97 height 21
click at [622, 572] on span "United States" at bounding box center [637, 578] width 148 height 21
click at [654, 607] on input "**" at bounding box center [778, 611] width 359 height 21
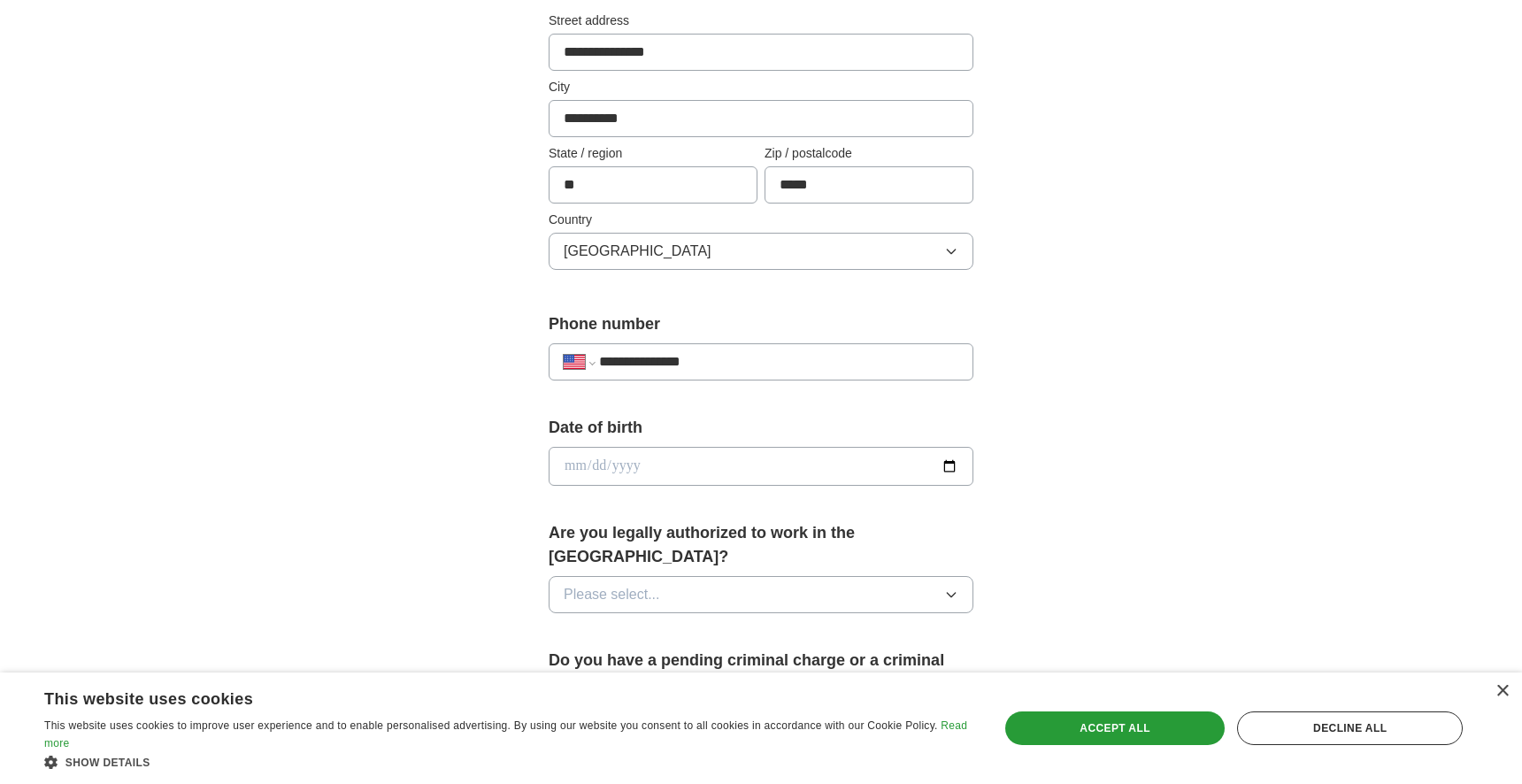
scroll to position [403, 0]
type input "**********"
click at [644, 474] on input "date" at bounding box center [760, 468] width 425 height 39
click at [573, 469] on input "date" at bounding box center [760, 468] width 425 height 39
type input "**********"
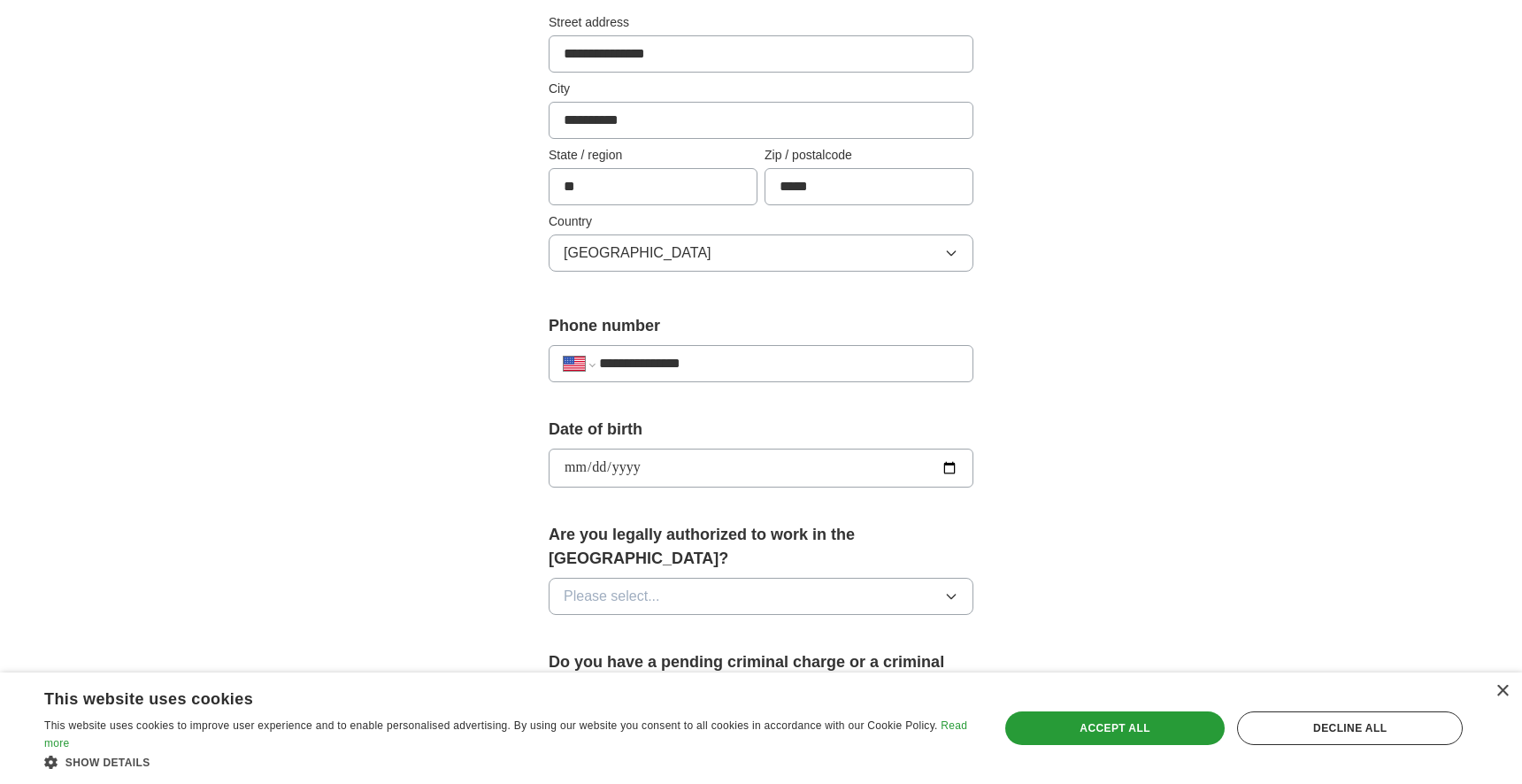
click at [634, 586] on span "Please select..." at bounding box center [611, 596] width 97 height 21
click at [630, 619] on li "Yes" at bounding box center [760, 637] width 423 height 36
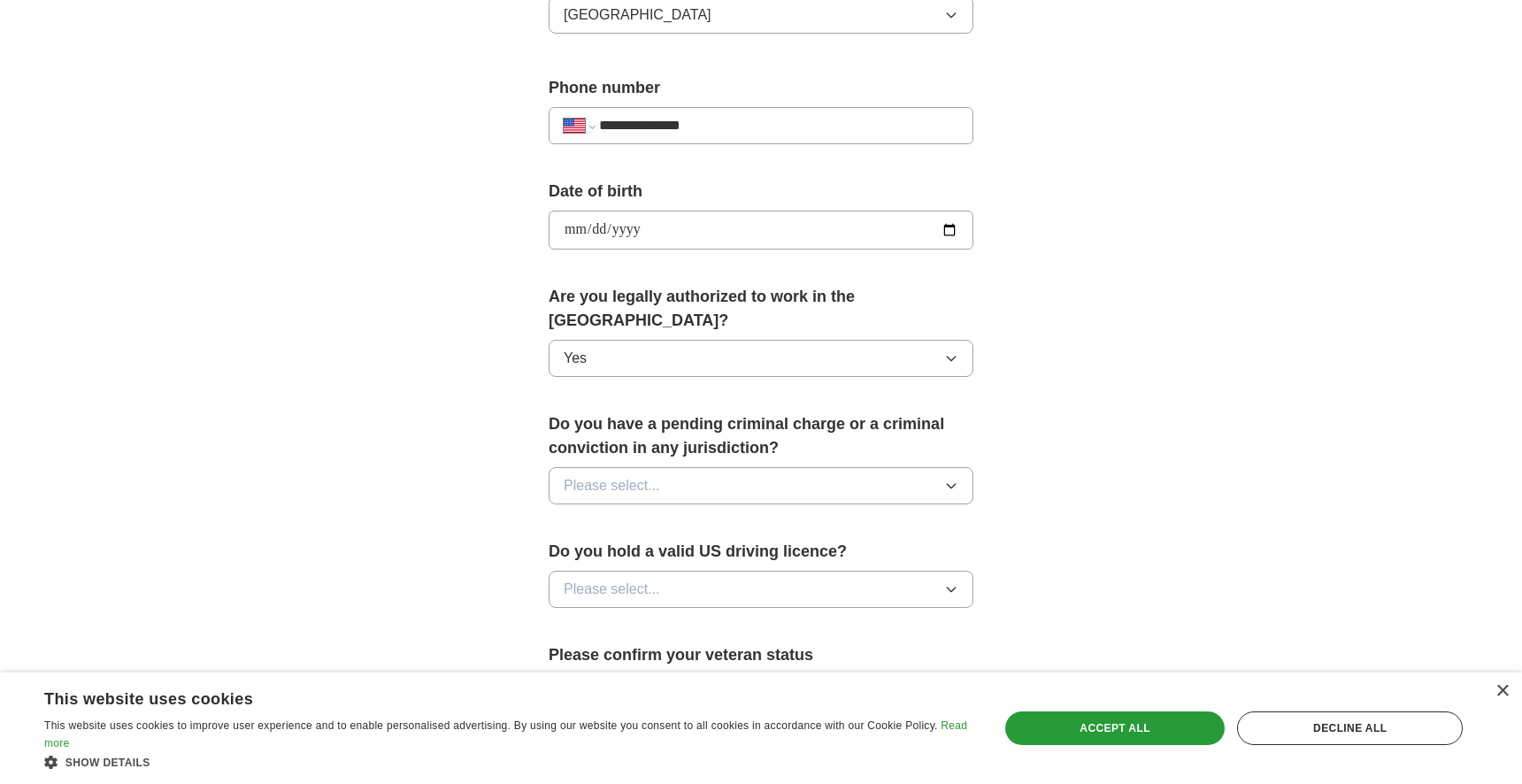
scroll to position [641, 0]
click at [648, 474] on span "Please select..." at bounding box center [611, 485] width 97 height 21
click at [627, 551] on div "No" at bounding box center [761, 562] width 395 height 21
click at [624, 578] on span "Please select..." at bounding box center [611, 588] width 97 height 21
click at [619, 583] on div "Do you hold a valid US driving licence? Please select..." at bounding box center [760, 580] width 425 height 82
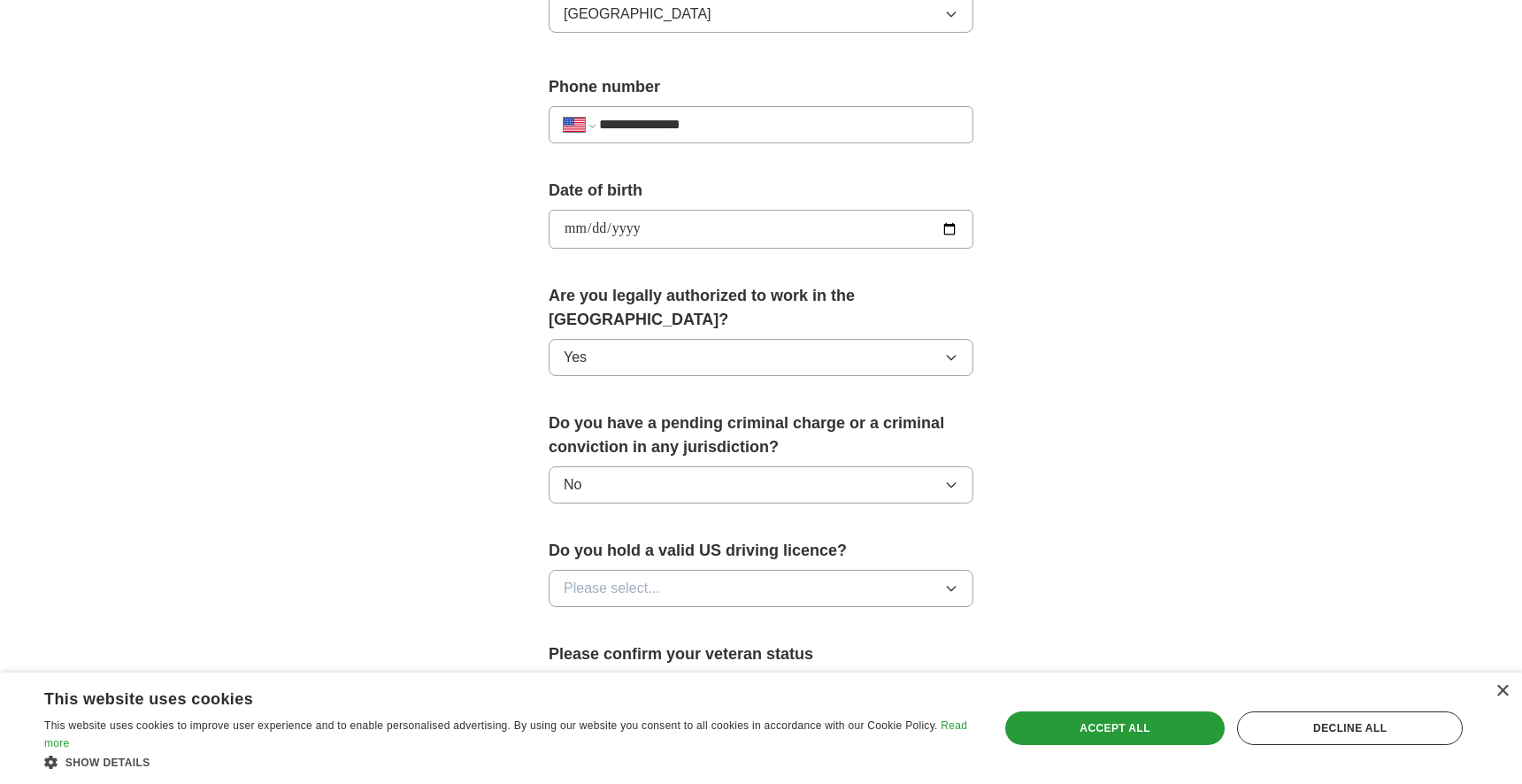
click at [619, 578] on span "Please select..." at bounding box center [611, 588] width 97 height 21
click at [619, 618] on div "Yes" at bounding box center [761, 629] width 395 height 21
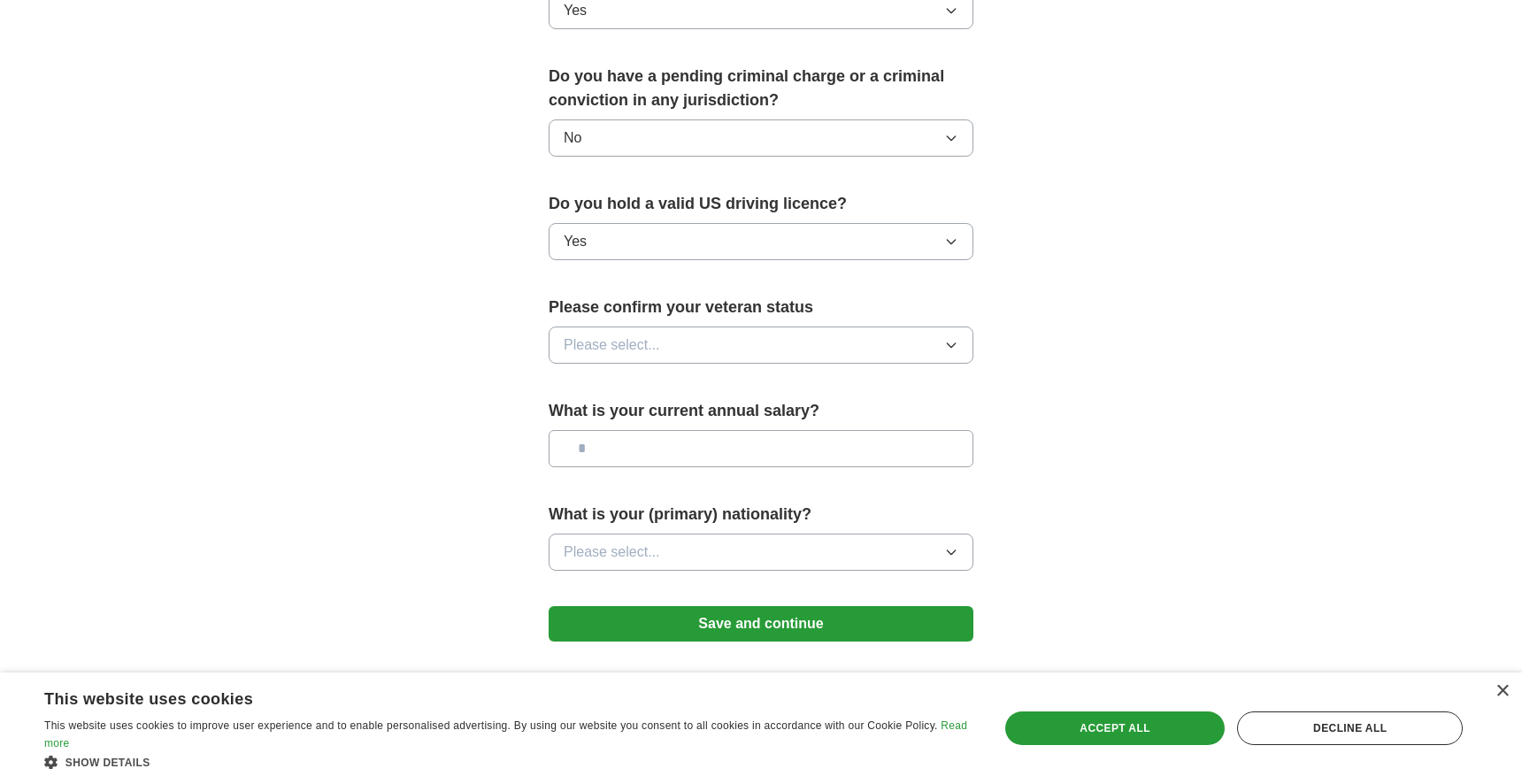
scroll to position [992, 0]
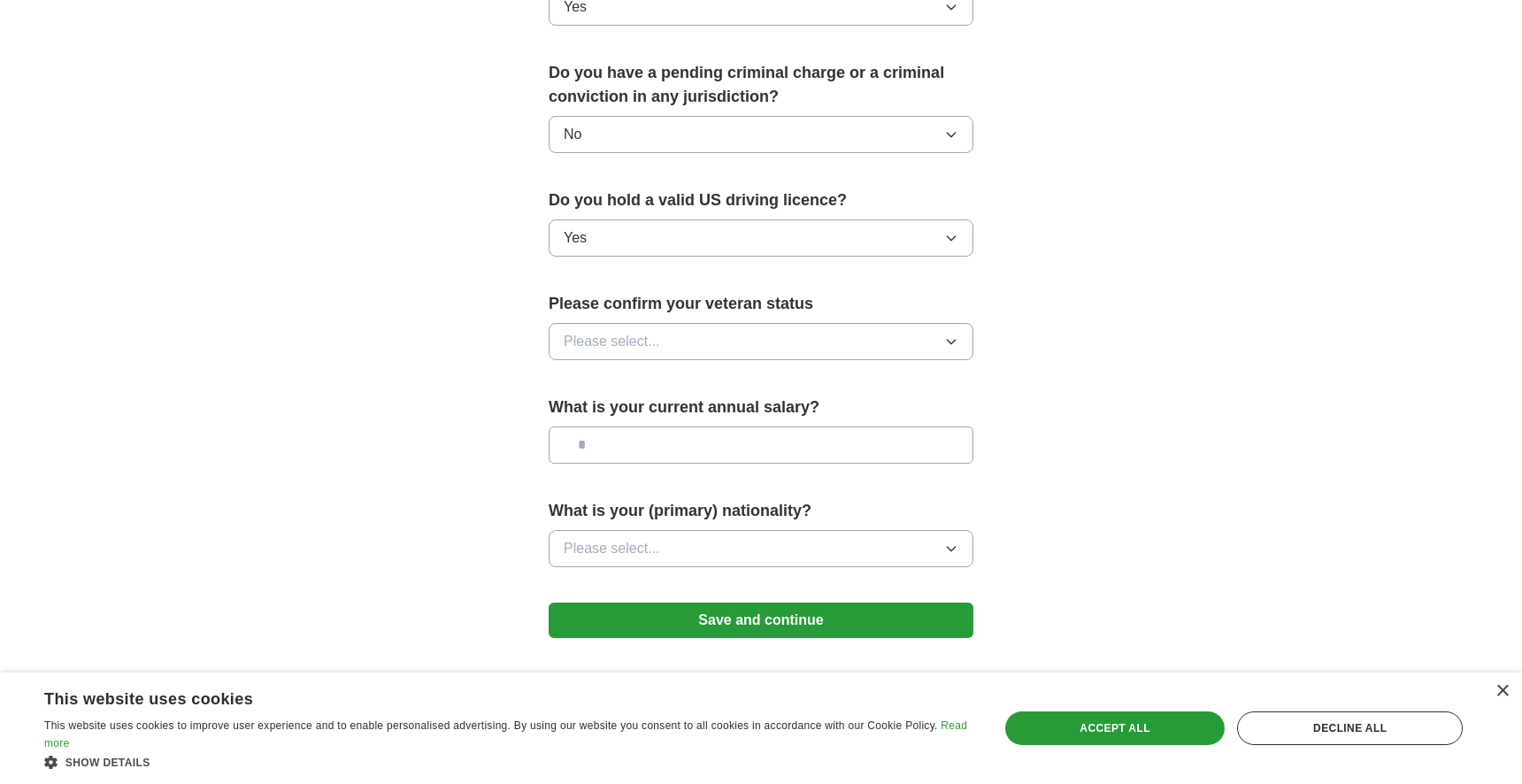
click at [613, 323] on button "Please select..." at bounding box center [760, 341] width 425 height 37
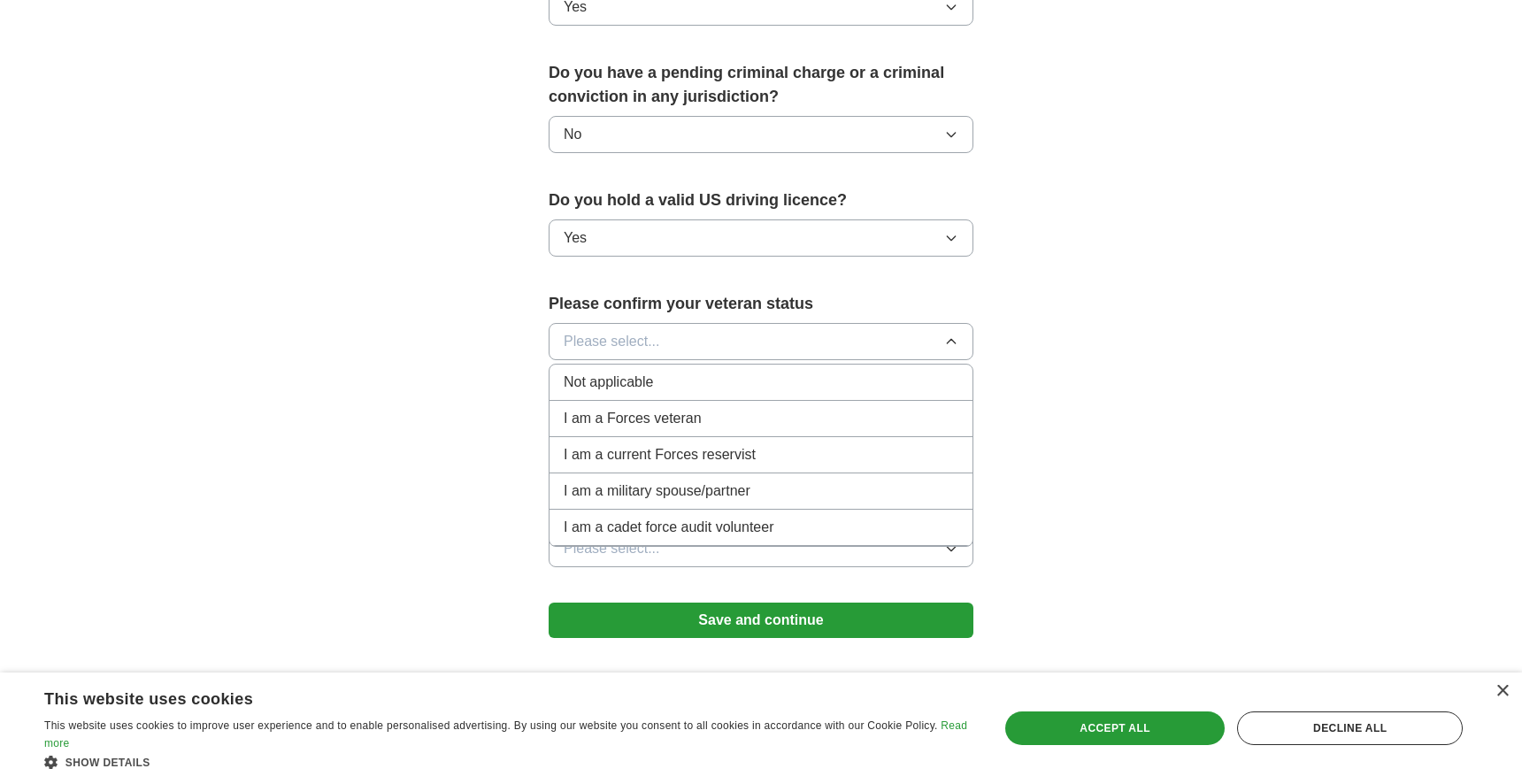
click at [612, 364] on li "Not applicable" at bounding box center [760, 382] width 423 height 36
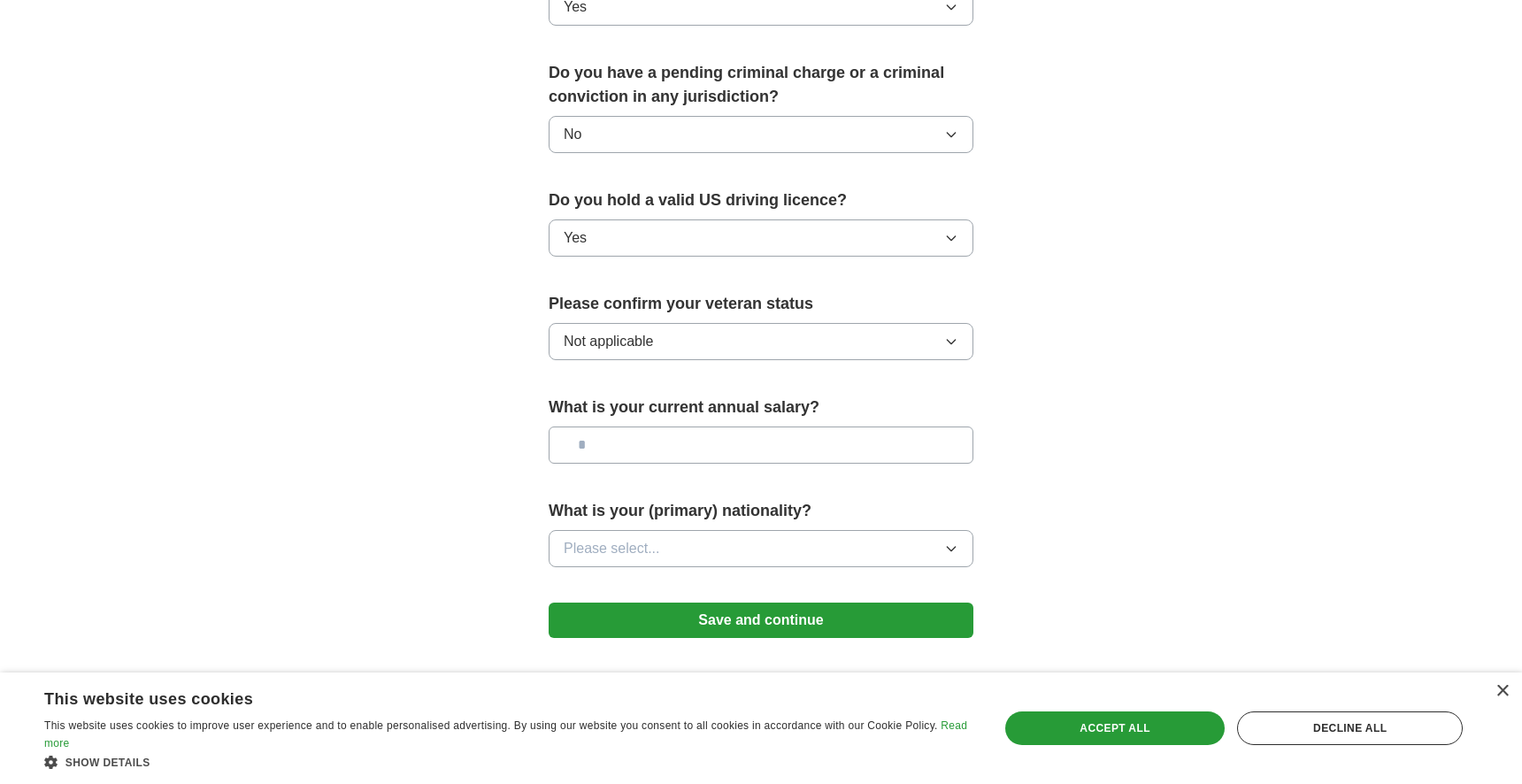
click at [611, 330] on button "Not applicable" at bounding box center [760, 341] width 425 height 37
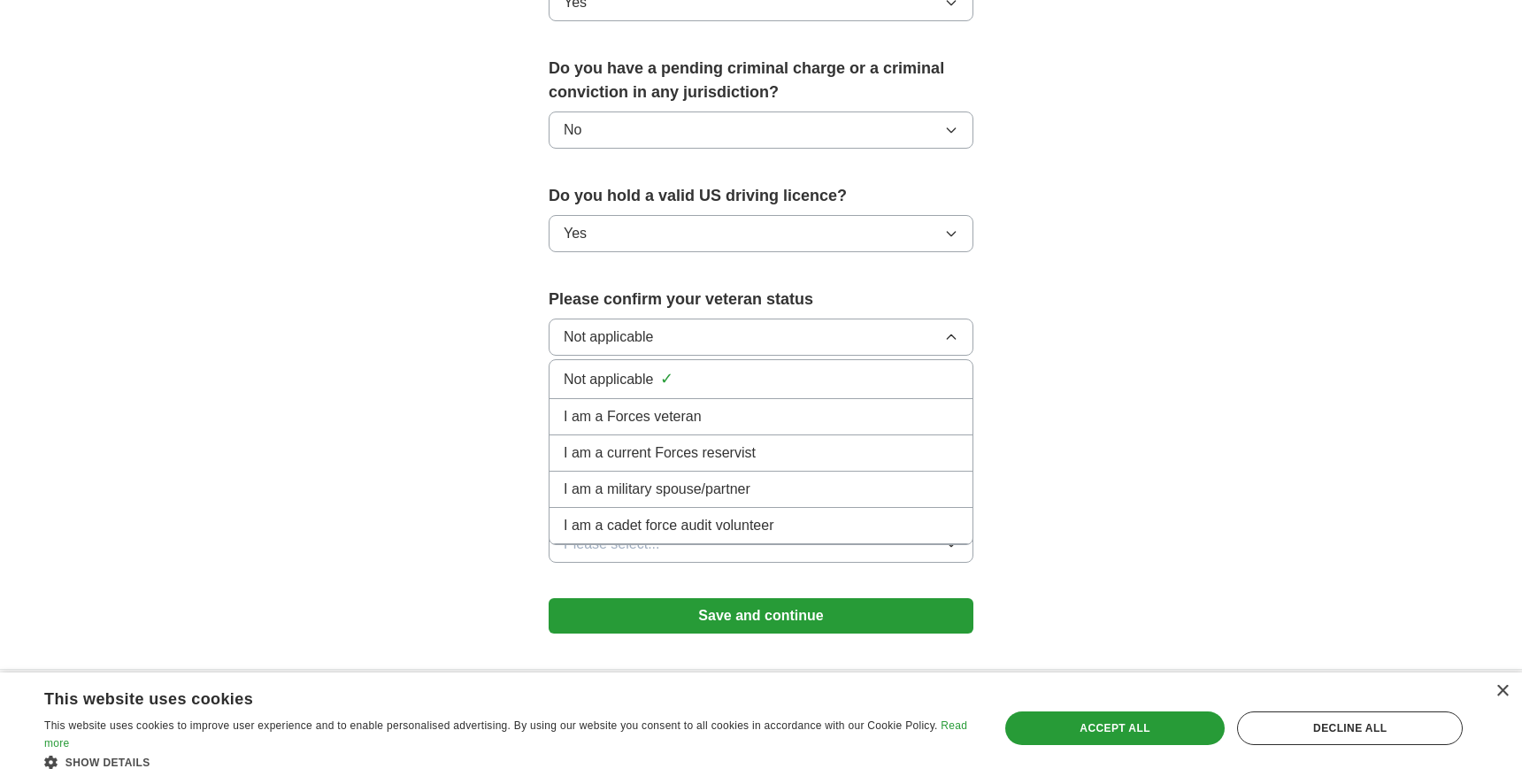
scroll to position [1036, 0]
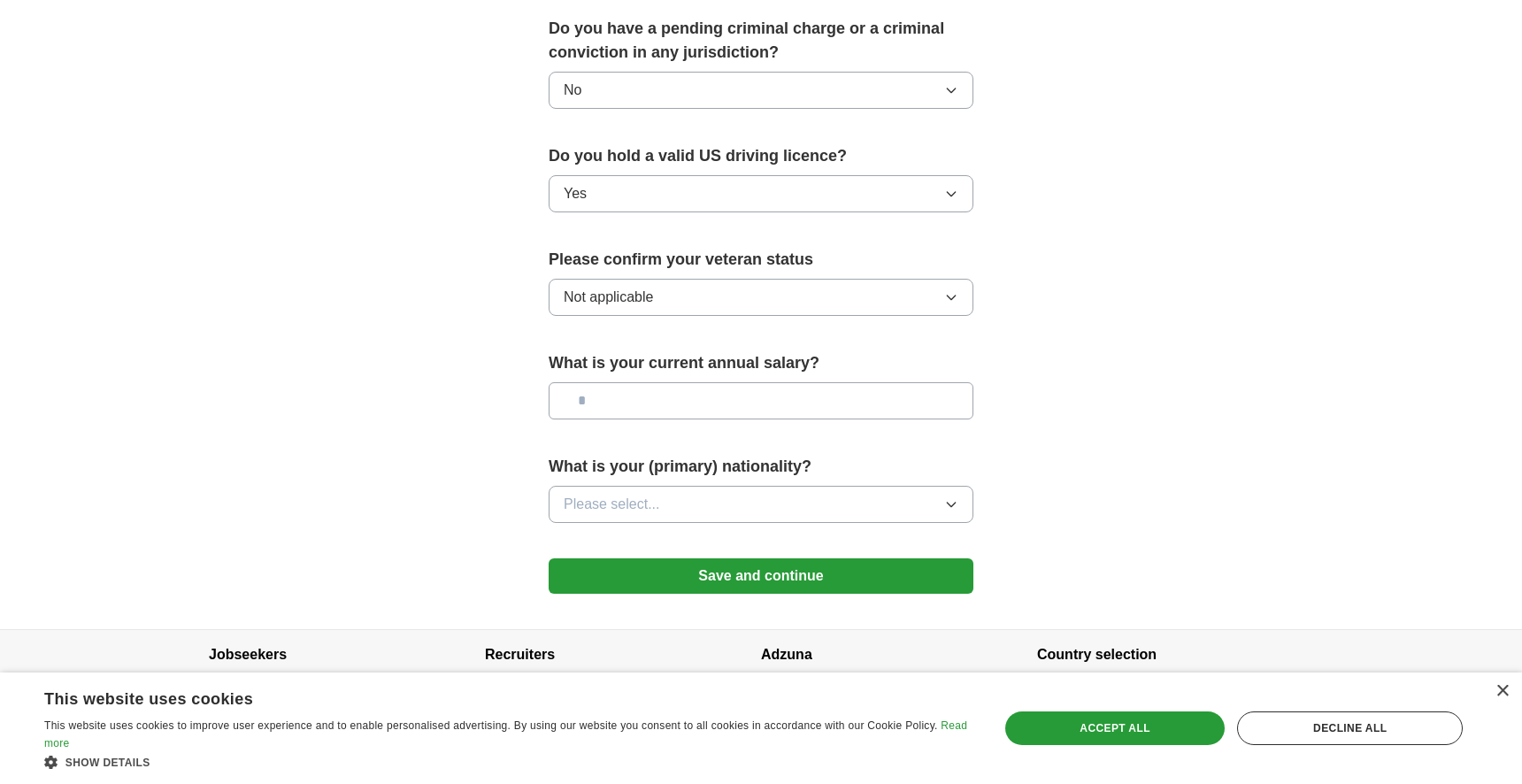
click at [653, 382] on input "text" at bounding box center [760, 401] width 425 height 37
type input "**"
type input "*******"
click at [668, 486] on button "Please select..." at bounding box center [760, 504] width 425 height 37
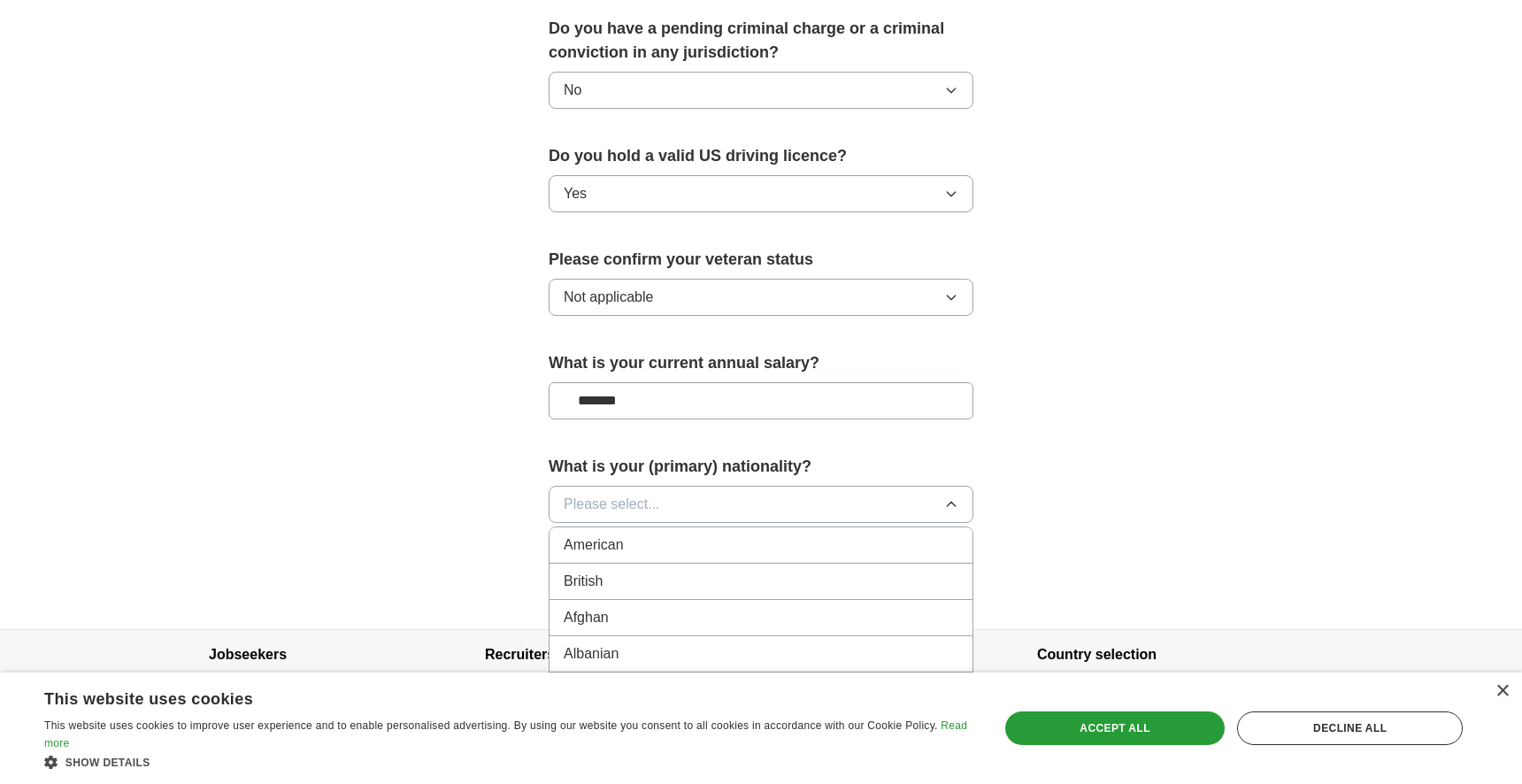
click at [654, 527] on li "American" at bounding box center [760, 545] width 423 height 36
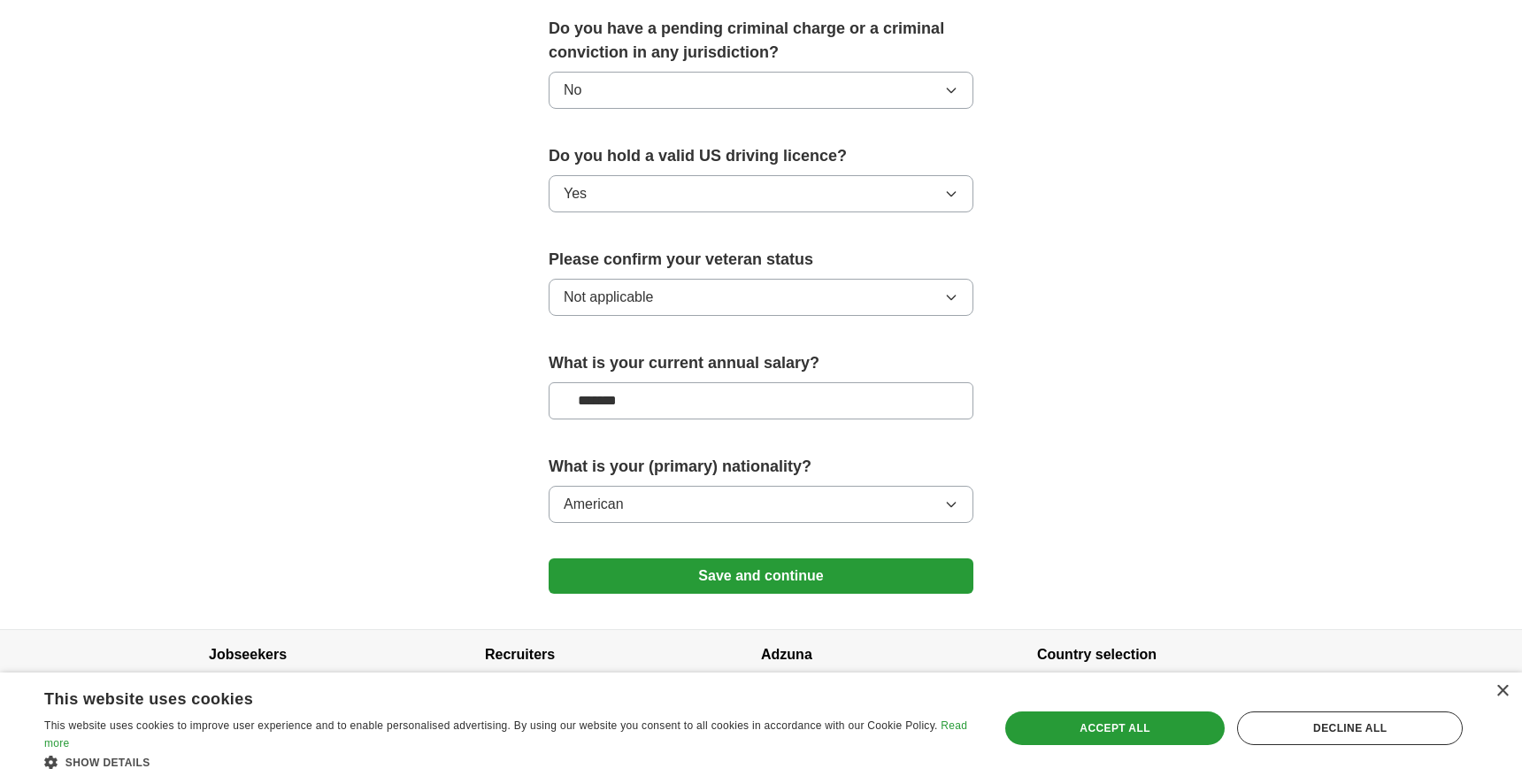
click at [656, 558] on button "Save and continue" at bounding box center [760, 575] width 425 height 35
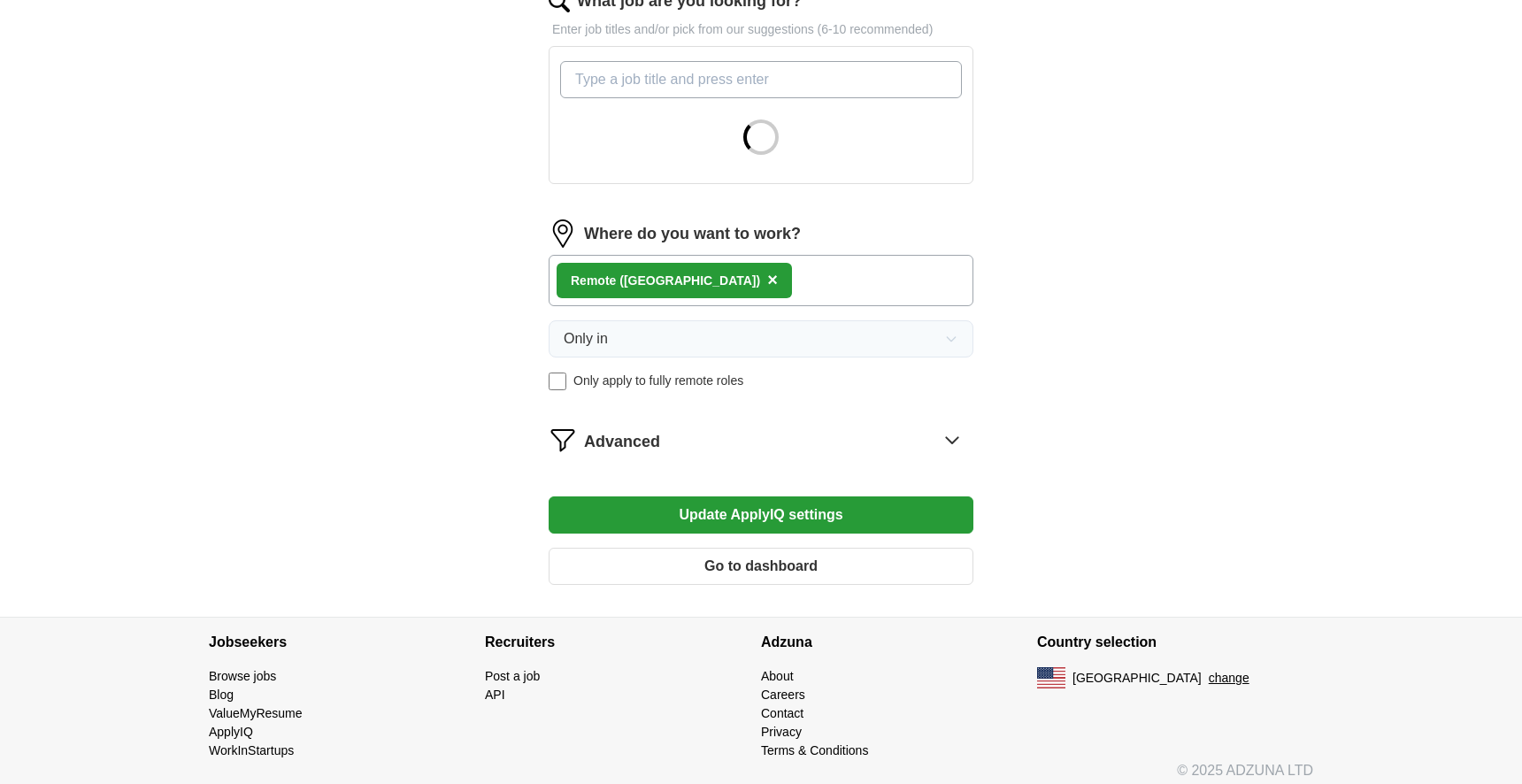
scroll to position [616, 0]
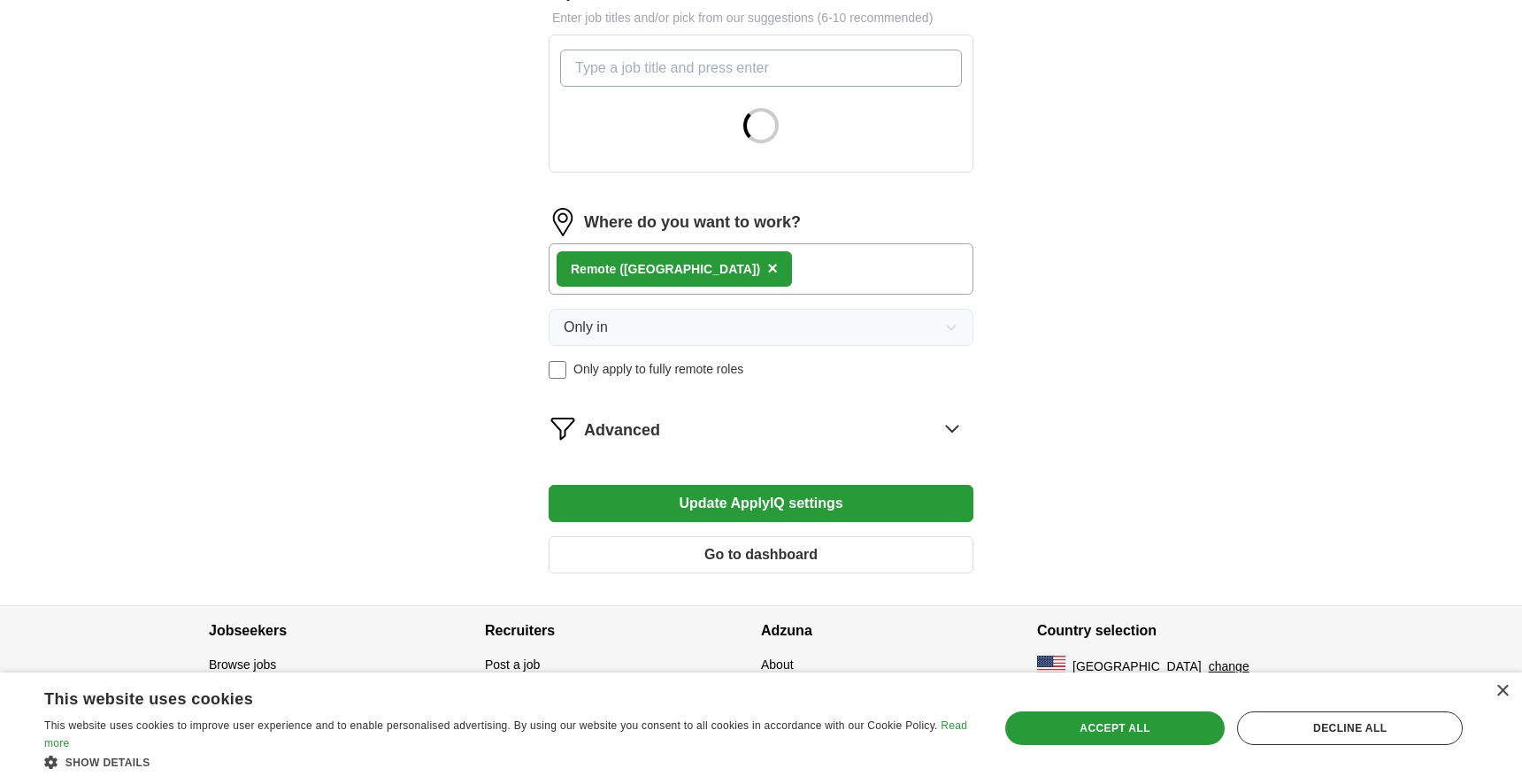
click at [865, 506] on button "Update ApplyIQ settings" at bounding box center [760, 503] width 425 height 37
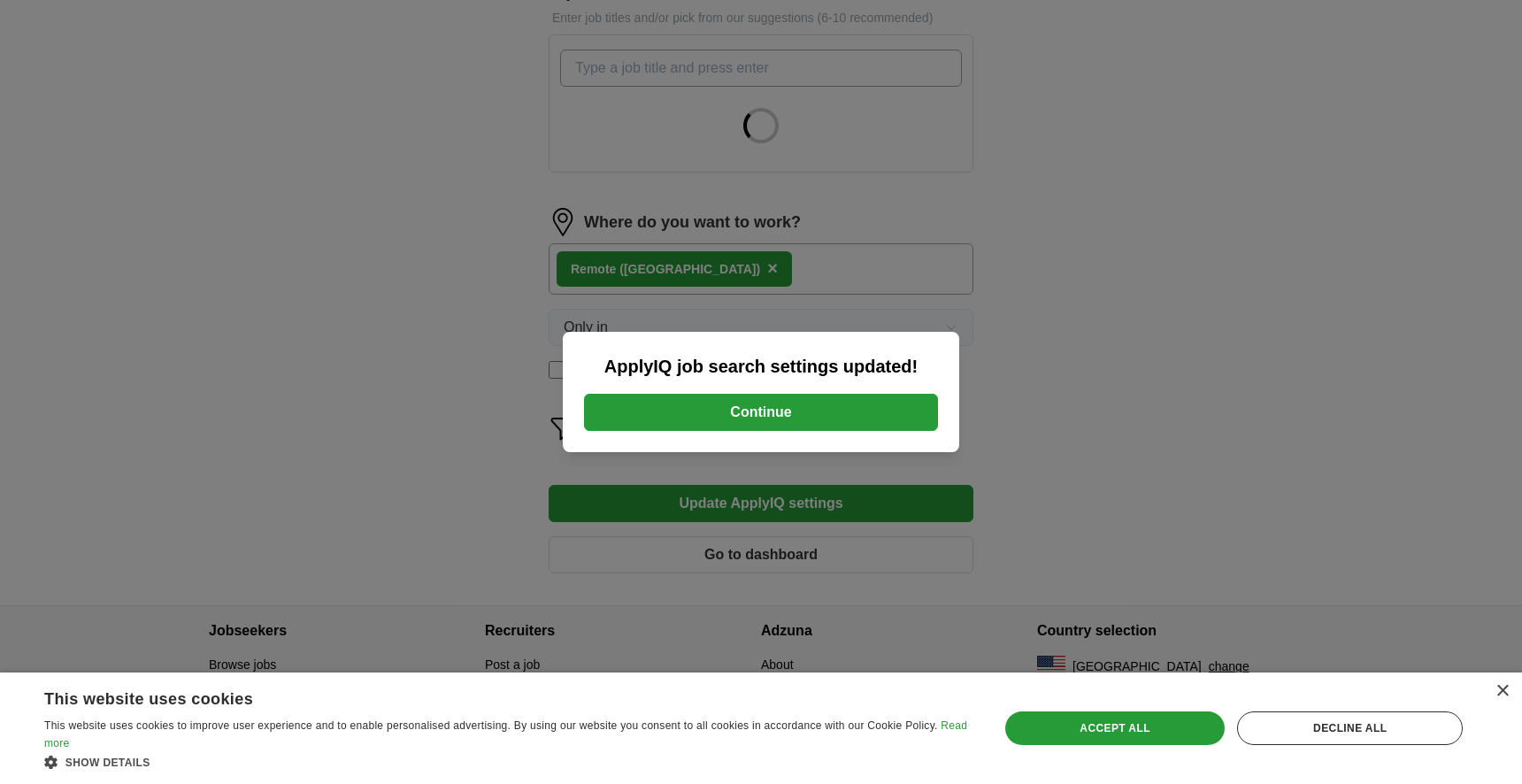
click at [838, 417] on button "Continue" at bounding box center [760, 412] width 354 height 37
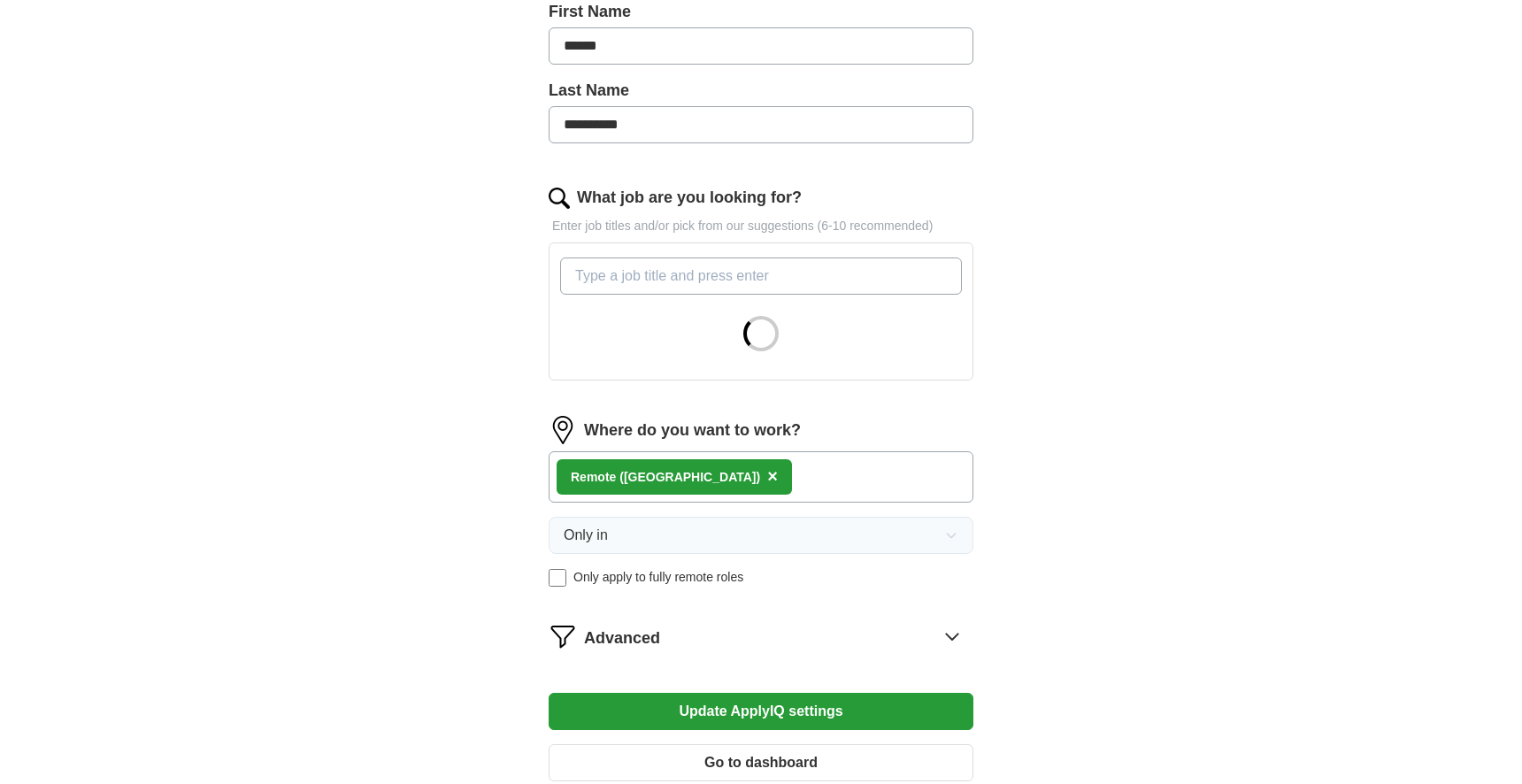
scroll to position [616, 0]
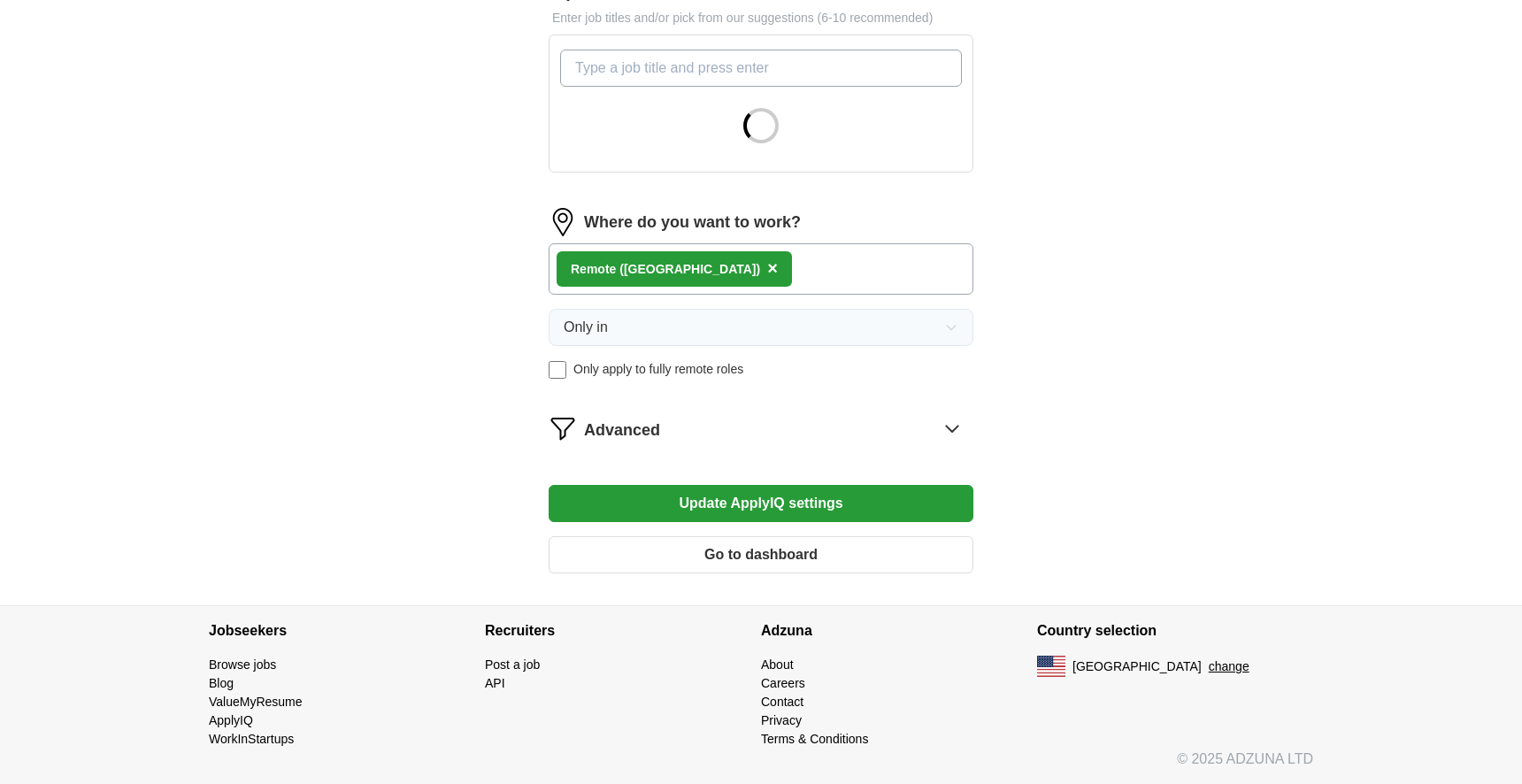
click at [794, 549] on button "Go to dashboard" at bounding box center [760, 554] width 425 height 37
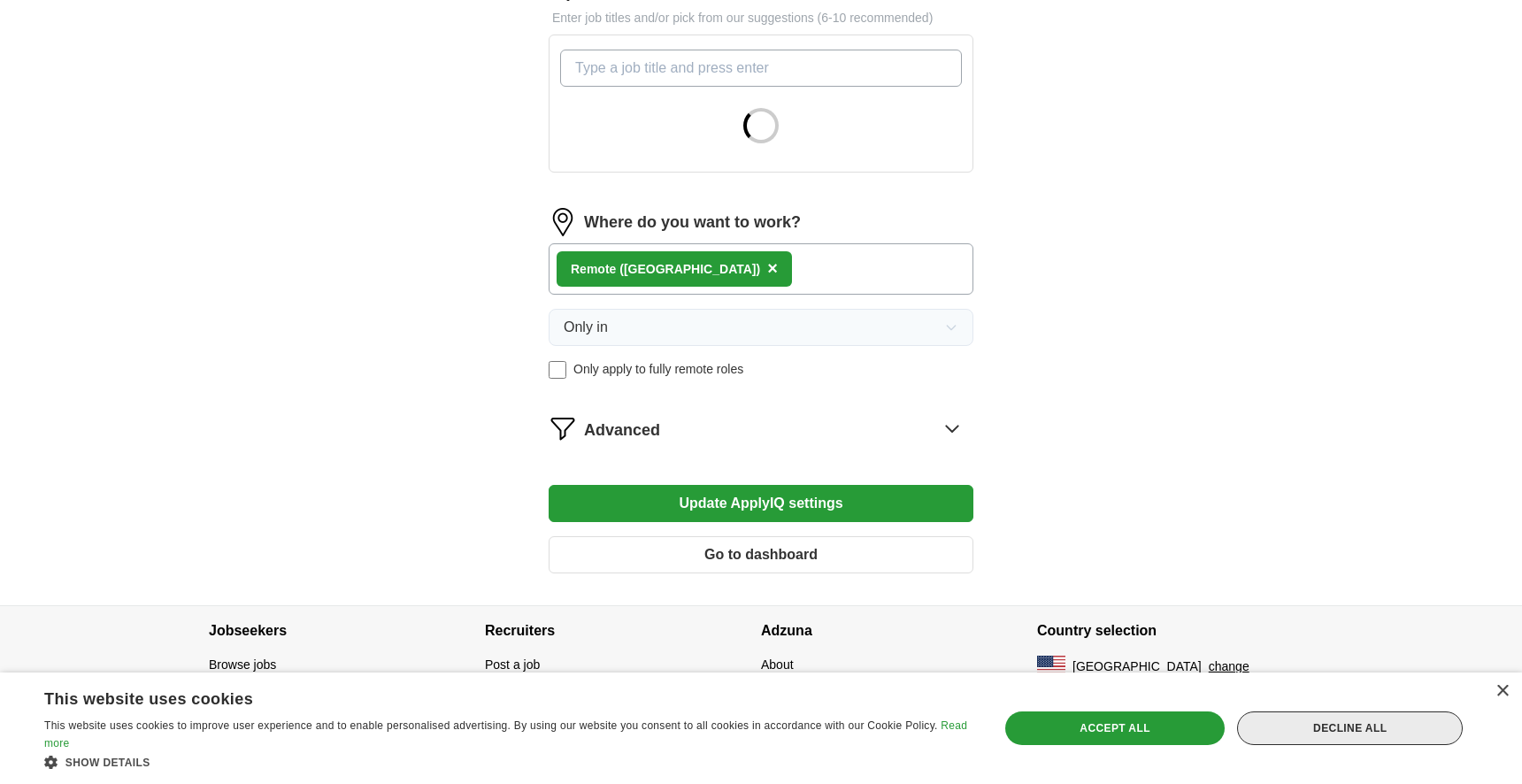
click at [1410, 730] on div "Decline all" at bounding box center [1349, 727] width 225 height 34
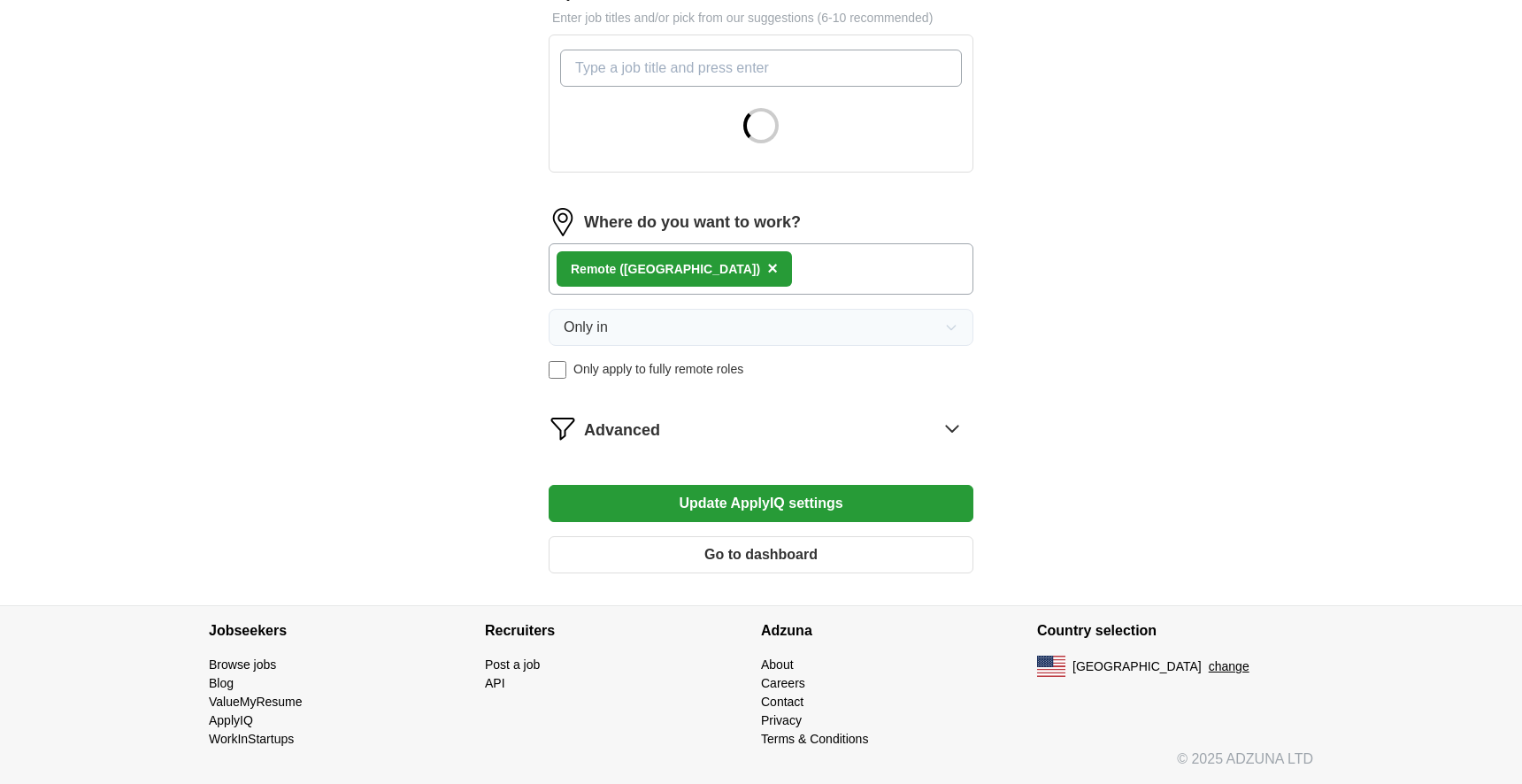
click at [776, 548] on button "Go to dashboard" at bounding box center [760, 554] width 425 height 37
